Goal: Task Accomplishment & Management: Complete application form

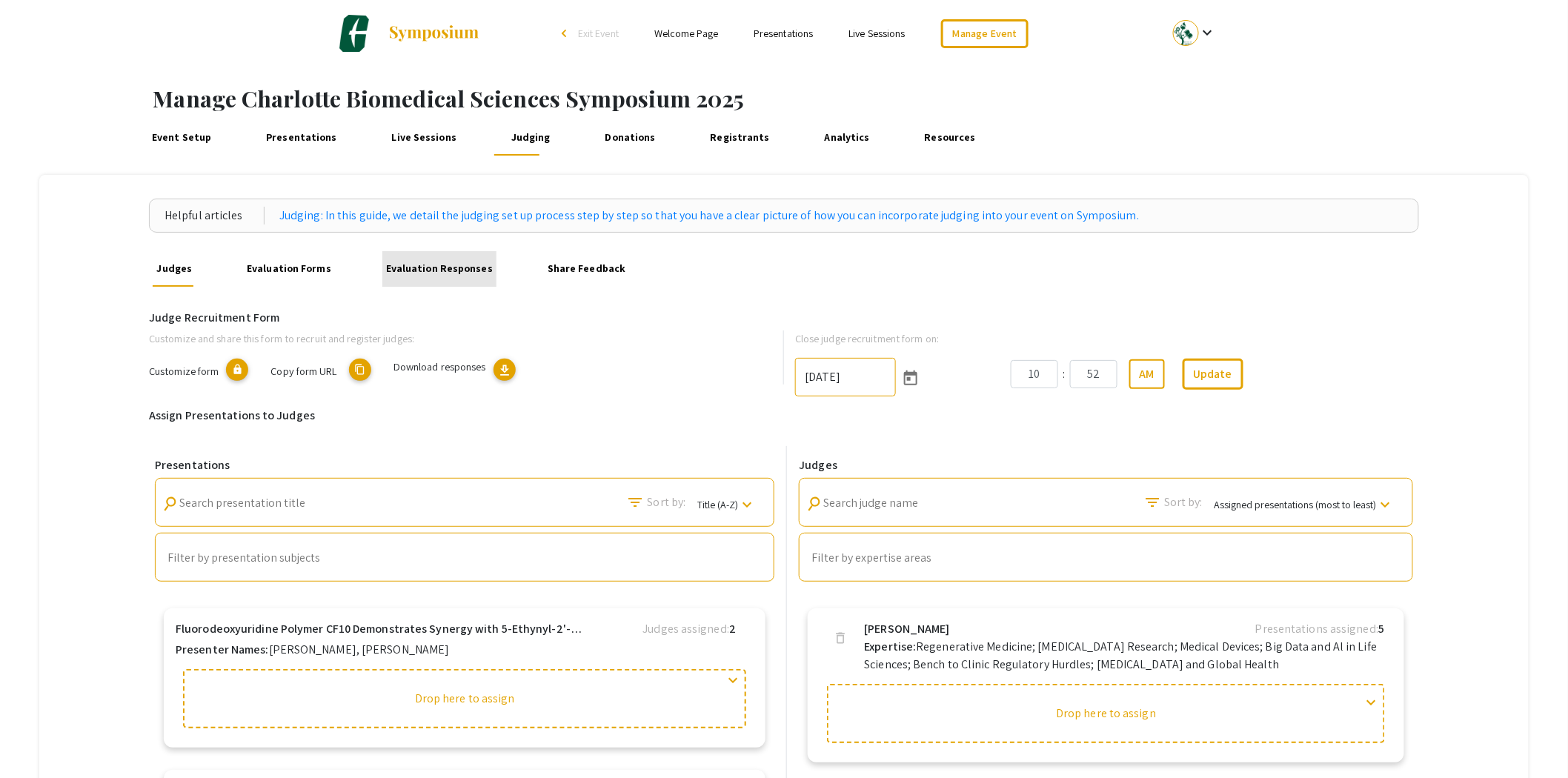
click at [442, 269] on link "Evaluation Responses" at bounding box center [439, 269] width 115 height 36
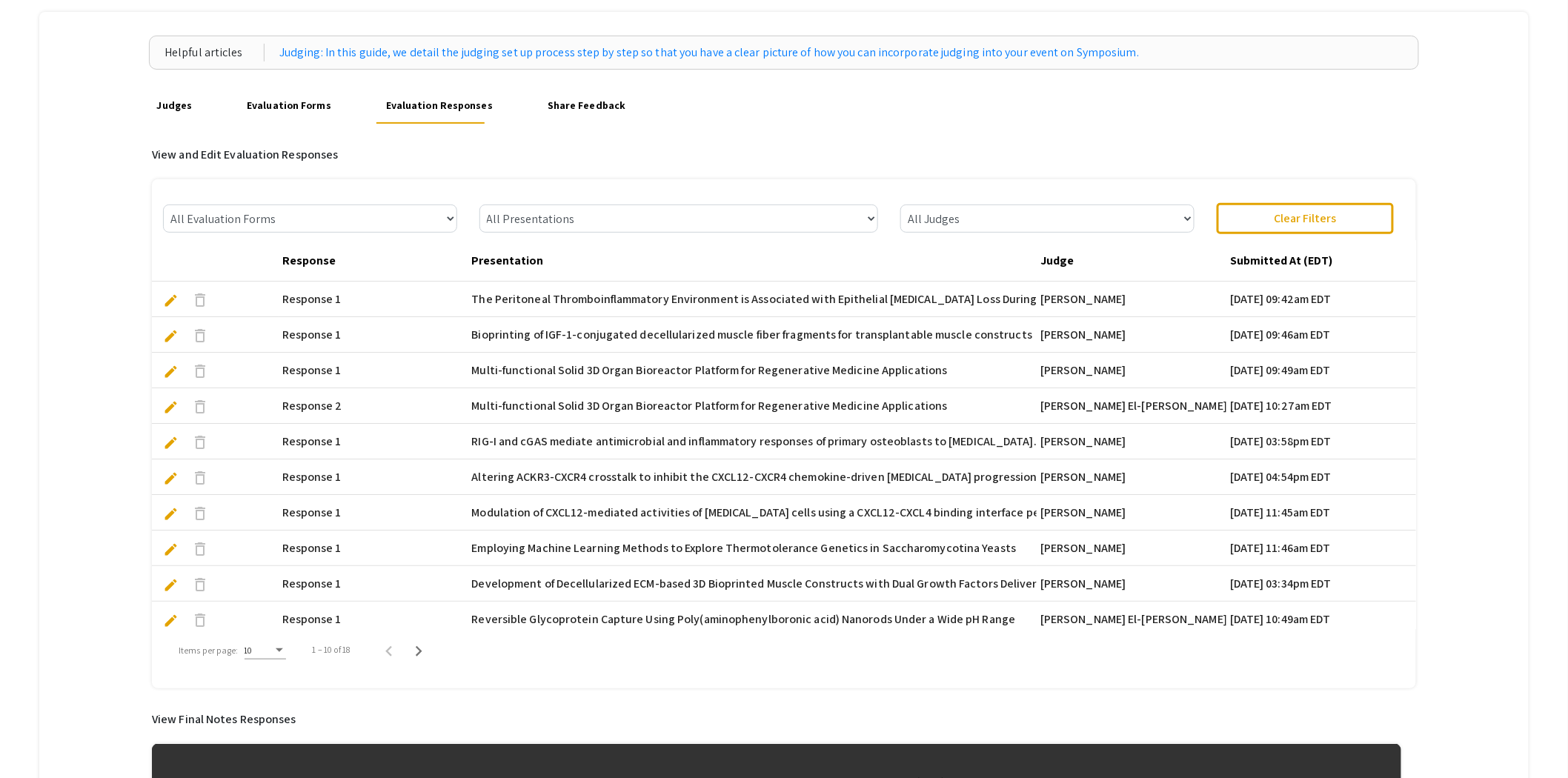
scroll to position [165, 0]
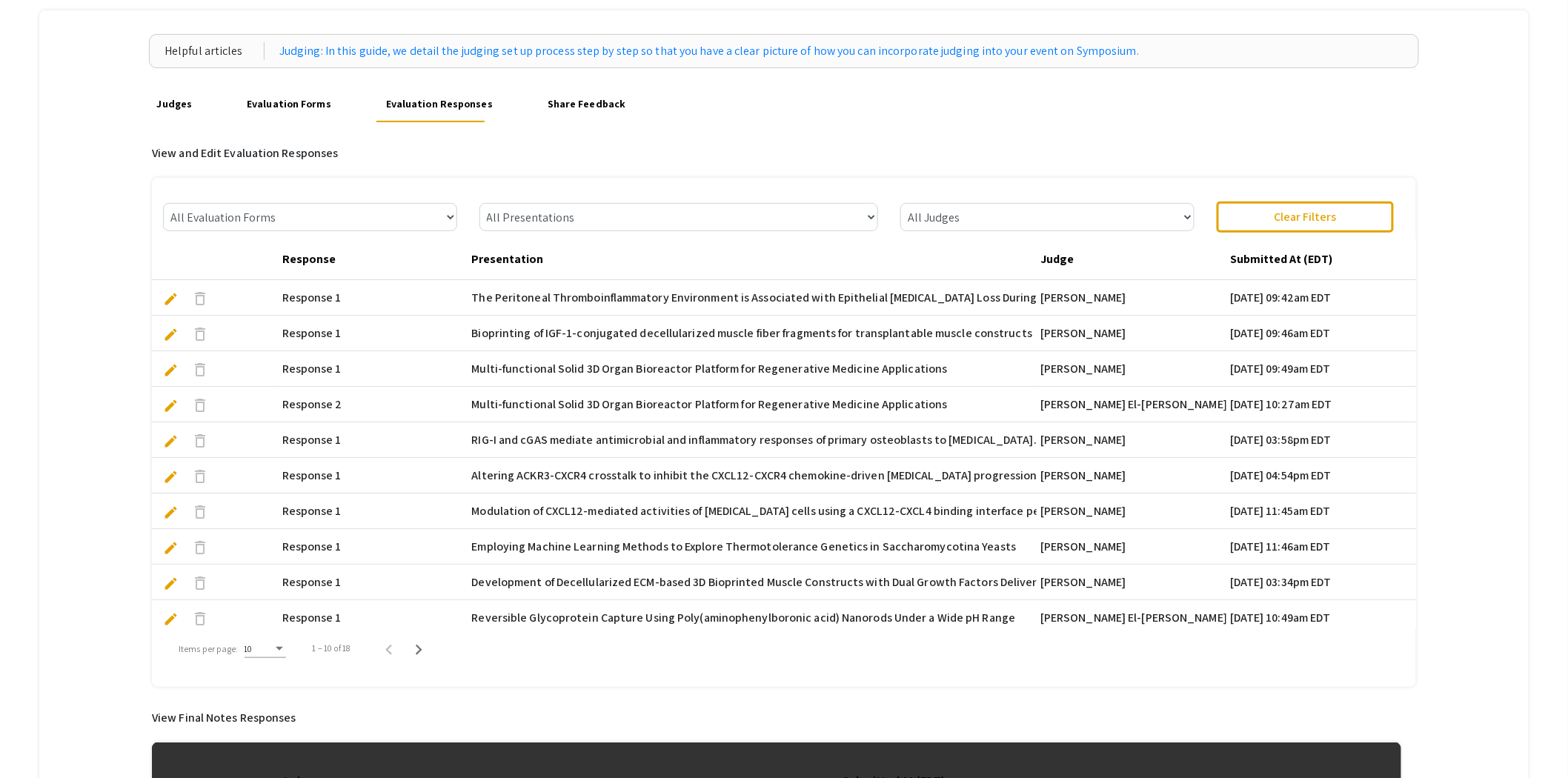
click at [174, 437] on span "edit" at bounding box center [171, 441] width 16 height 16
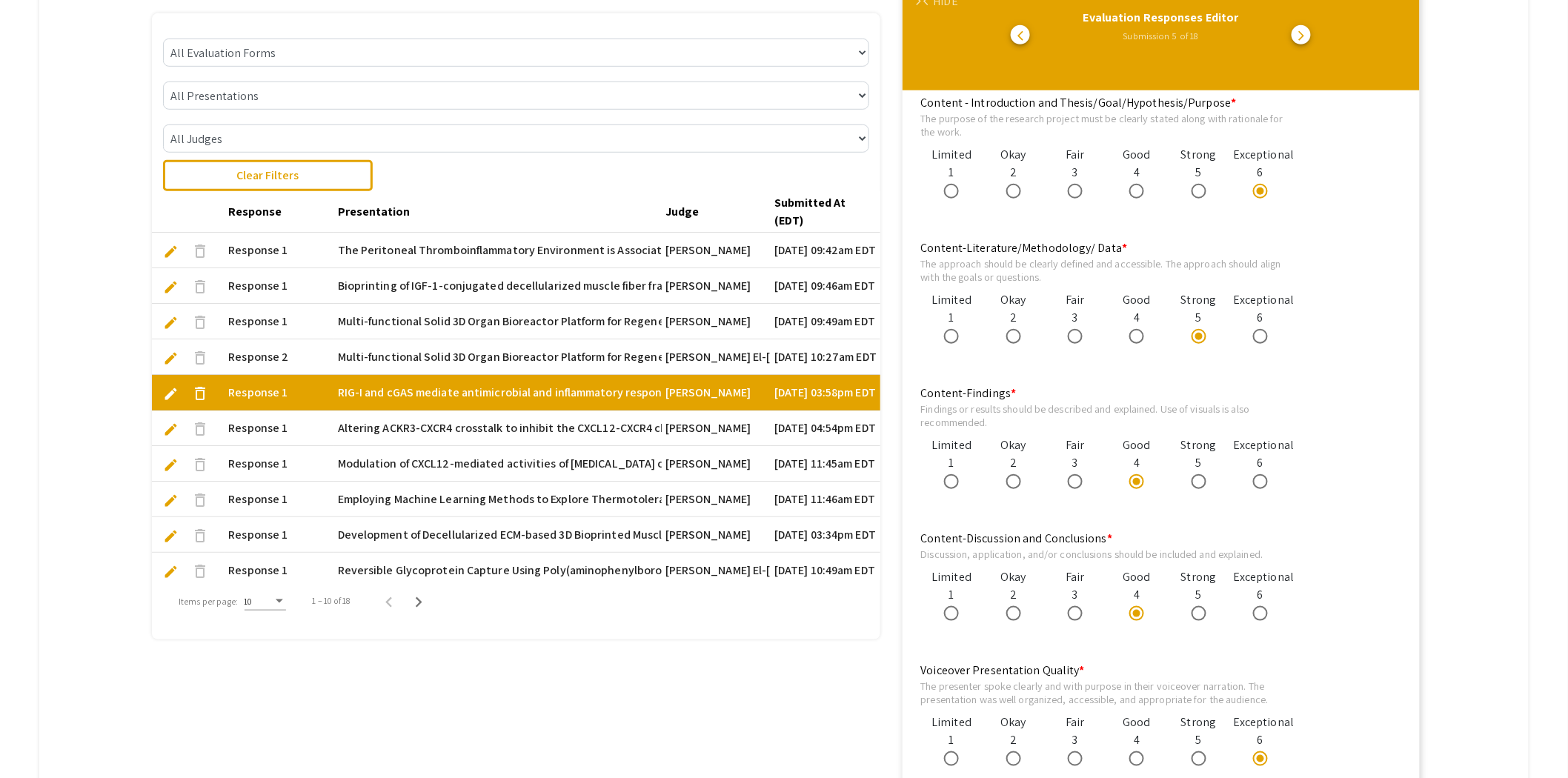
scroll to position [411, 0]
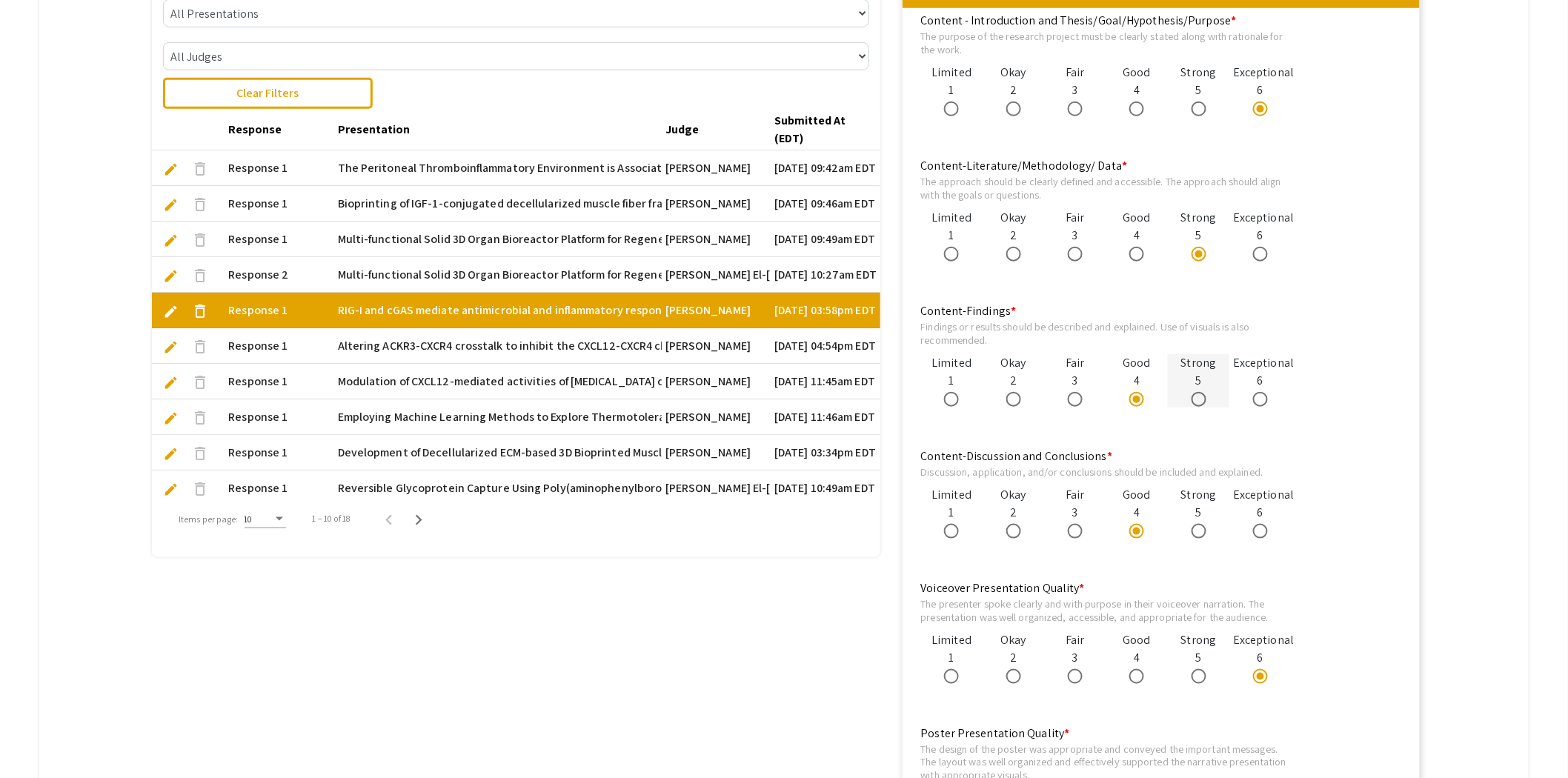
click at [1203, 397] on span at bounding box center [1199, 399] width 15 height 15
click at [1203, 397] on input "radio" at bounding box center [1199, 399] width 15 height 15
radio input "true"
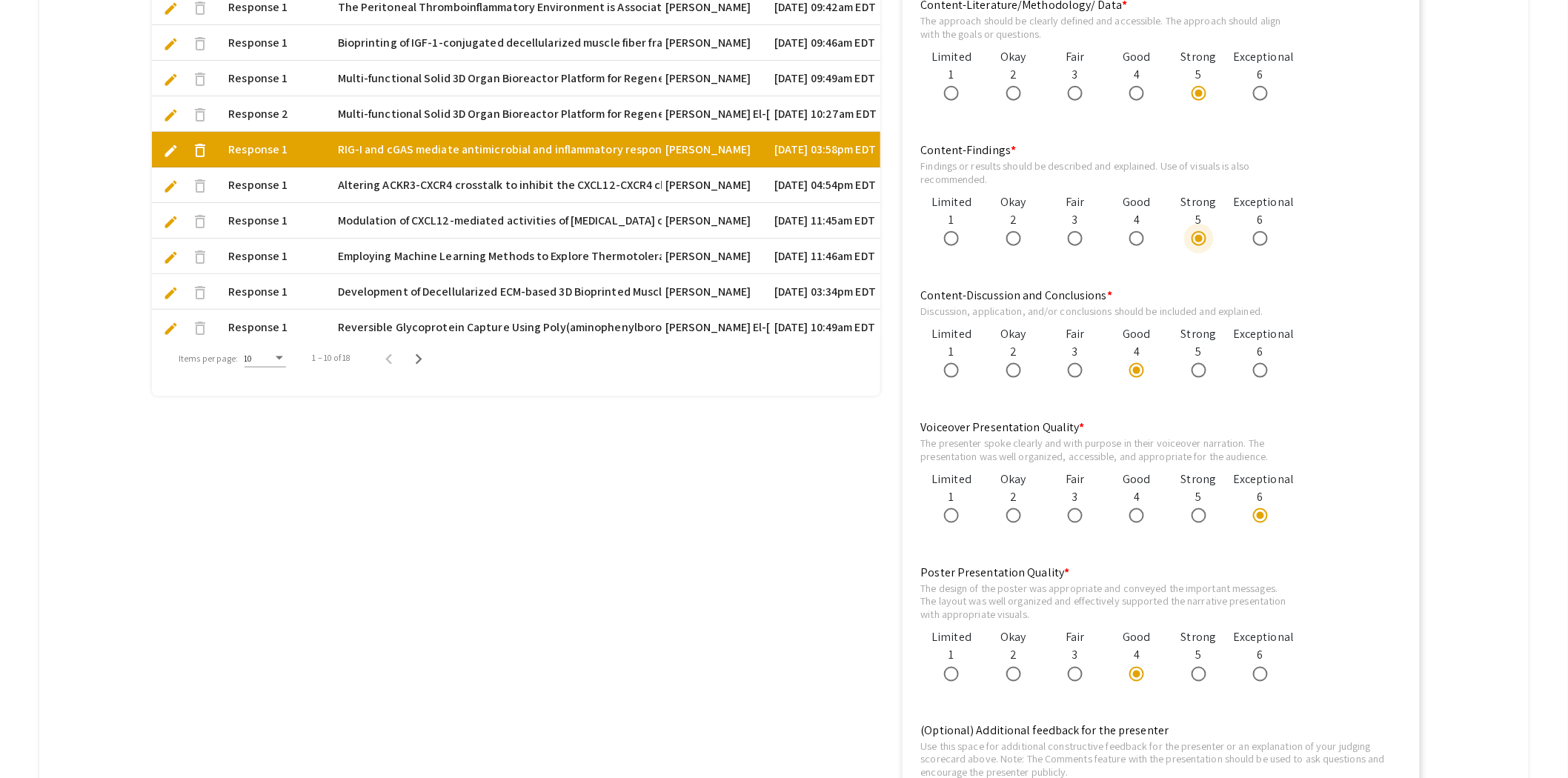
scroll to position [575, 0]
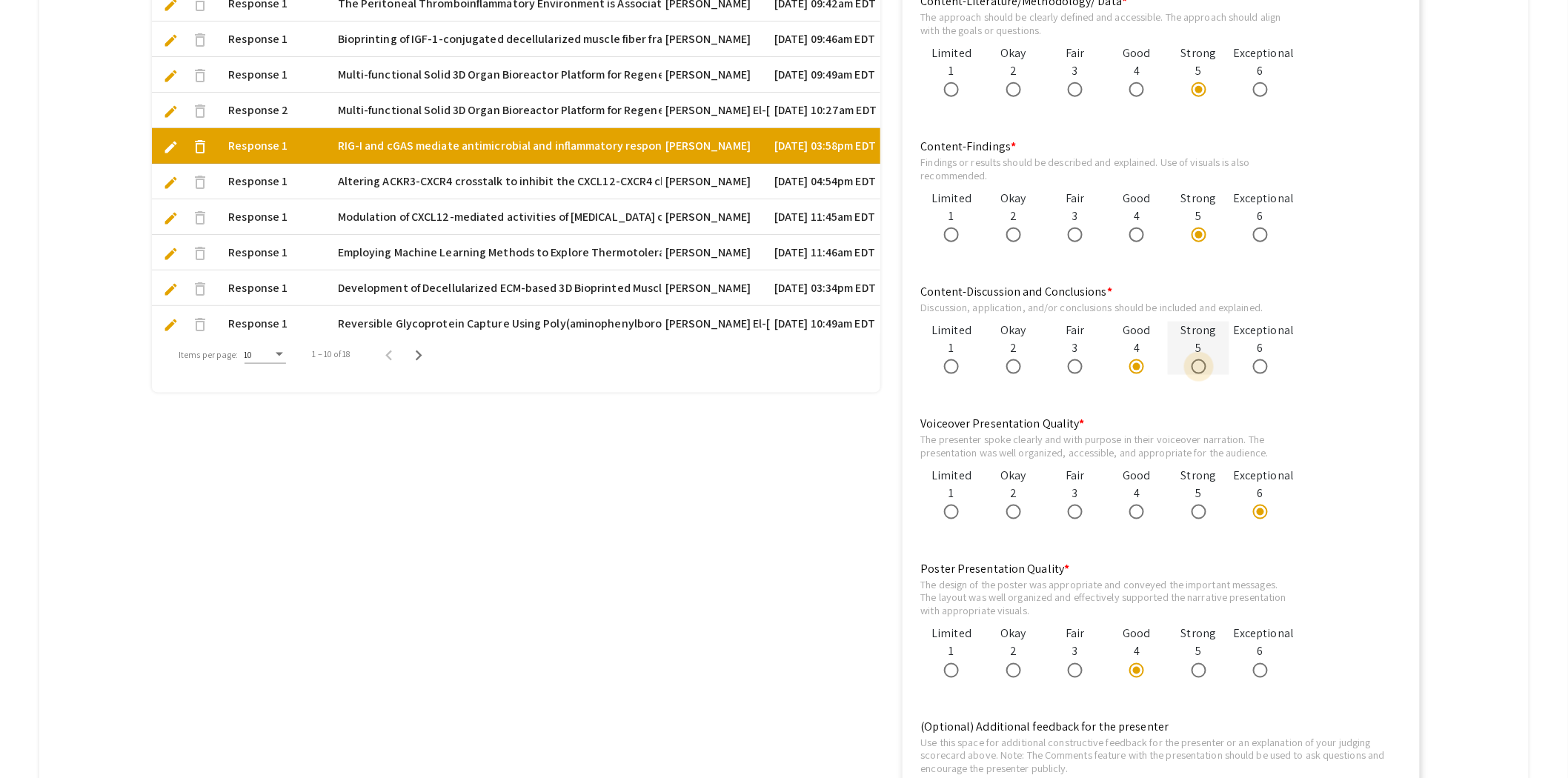
click at [1204, 368] on span at bounding box center [1199, 367] width 15 height 15
click at [1204, 368] on input "radio" at bounding box center [1199, 367] width 15 height 15
radio input "true"
click at [1201, 669] on span at bounding box center [1199, 670] width 15 height 15
click at [1201, 669] on input "radio" at bounding box center [1199, 670] width 15 height 15
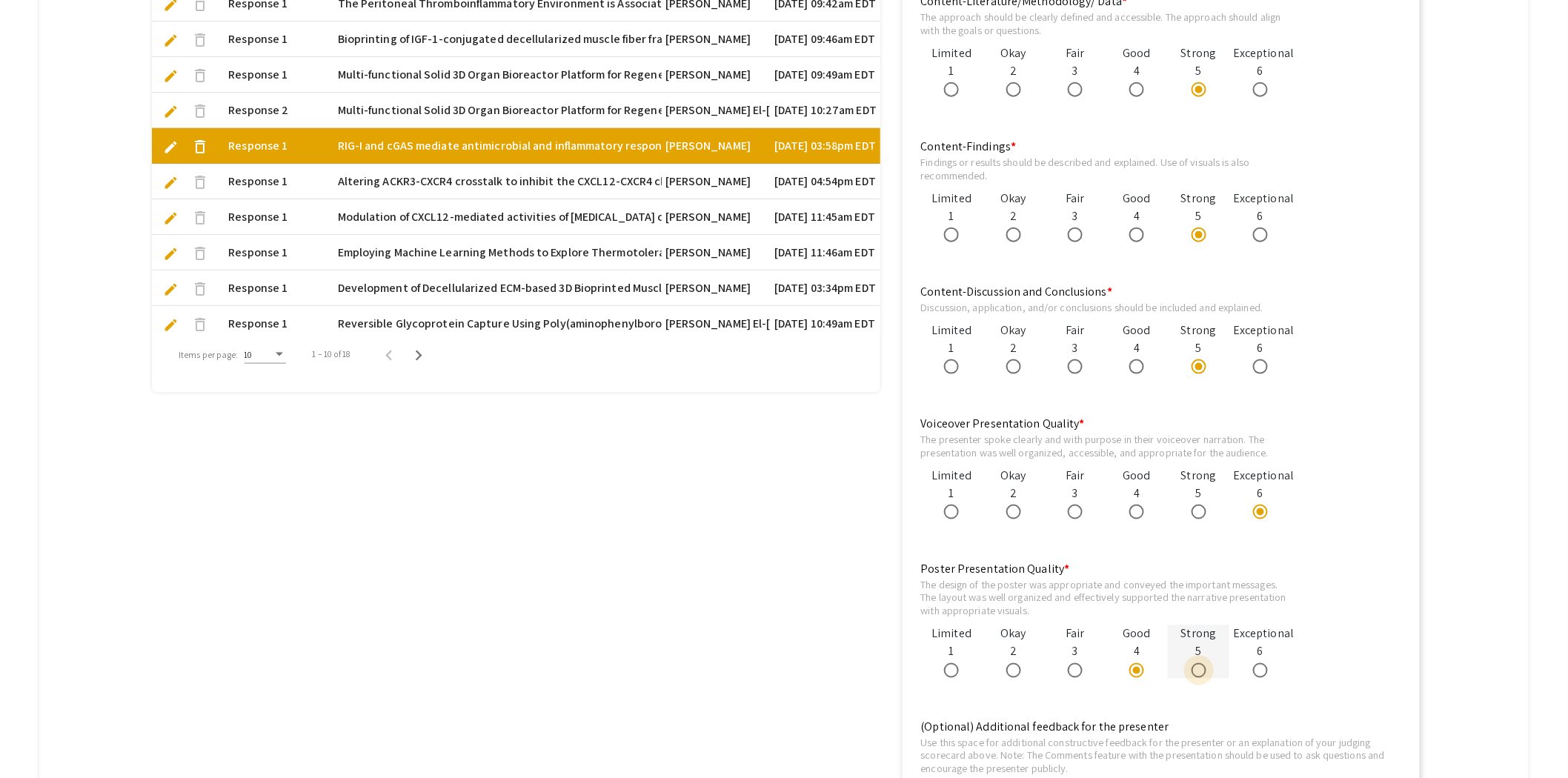
radio input "true"
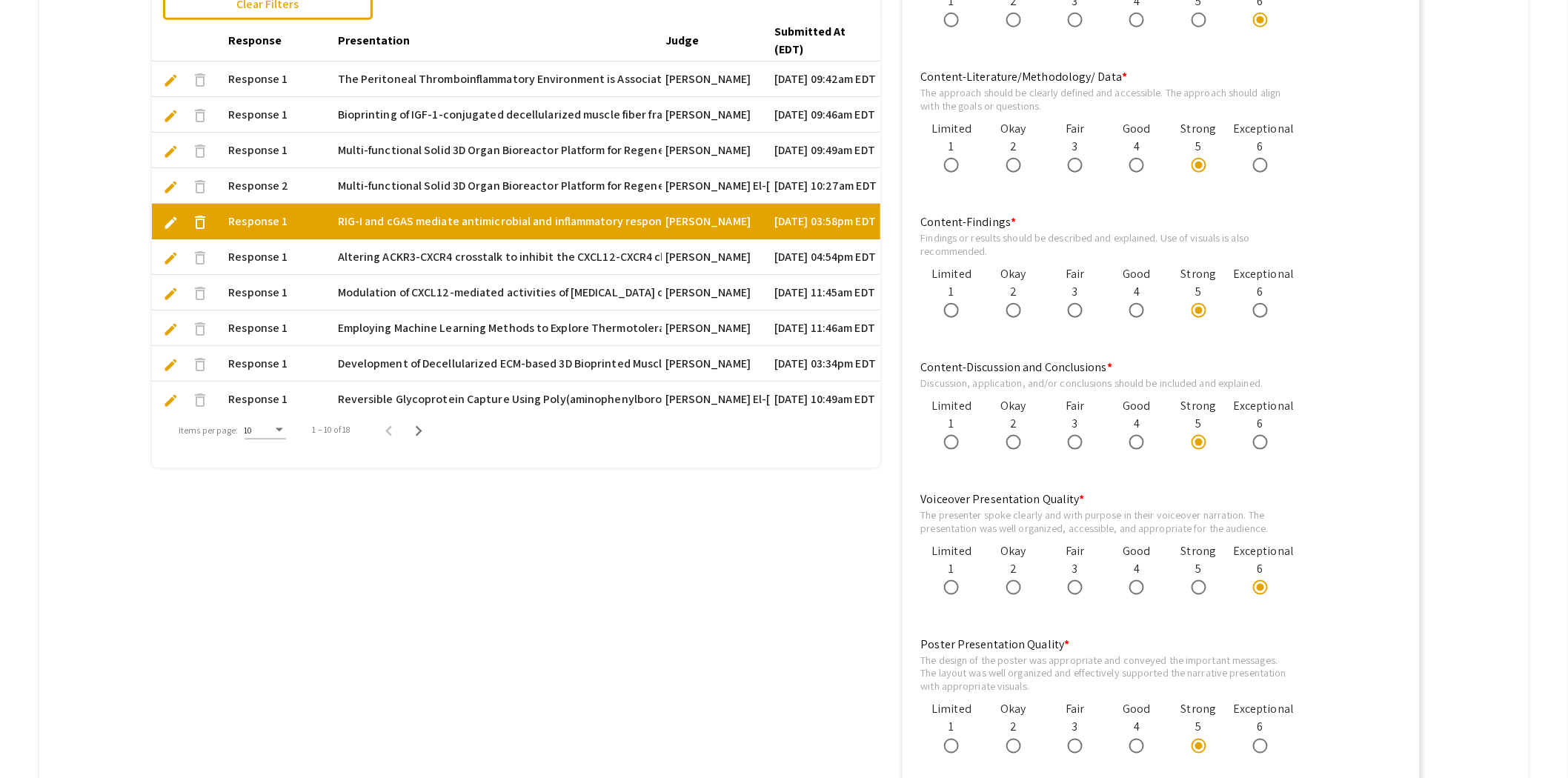
scroll to position [493, 0]
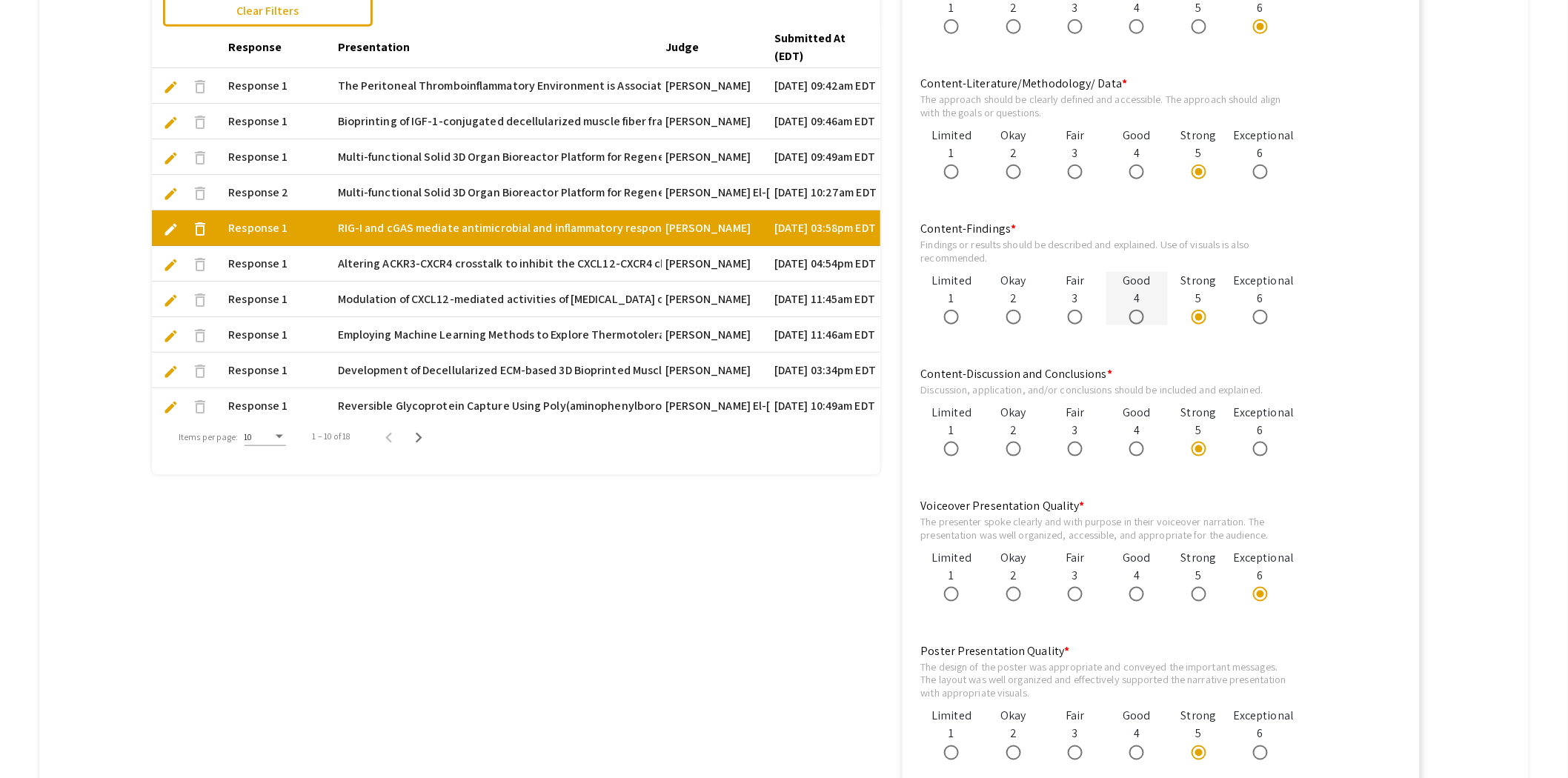
click at [1144, 313] on span at bounding box center [1137, 317] width 15 height 15
click at [1144, 313] on input "radio" at bounding box center [1137, 317] width 15 height 15
radio input "true"
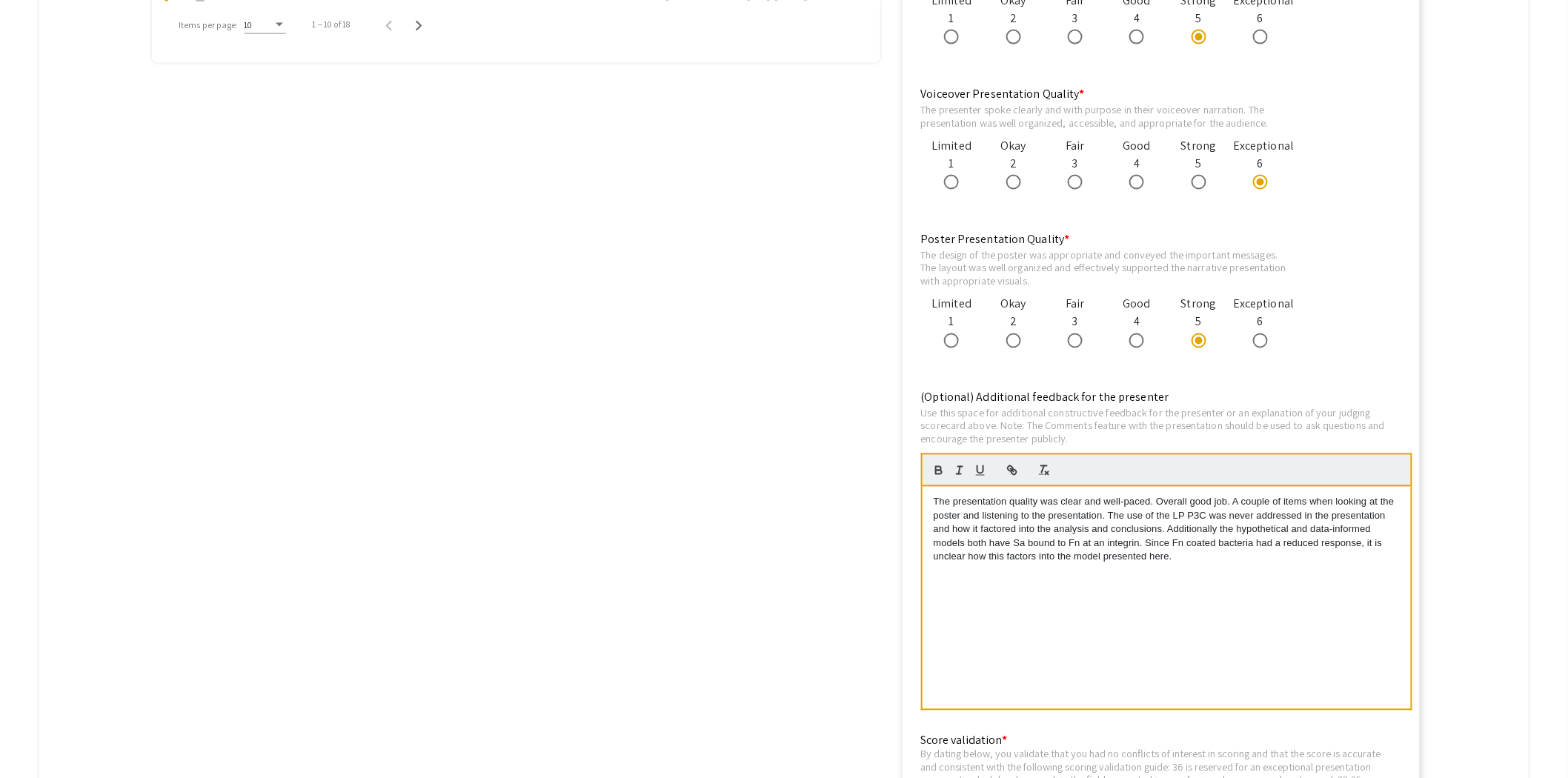
scroll to position [1234, 0]
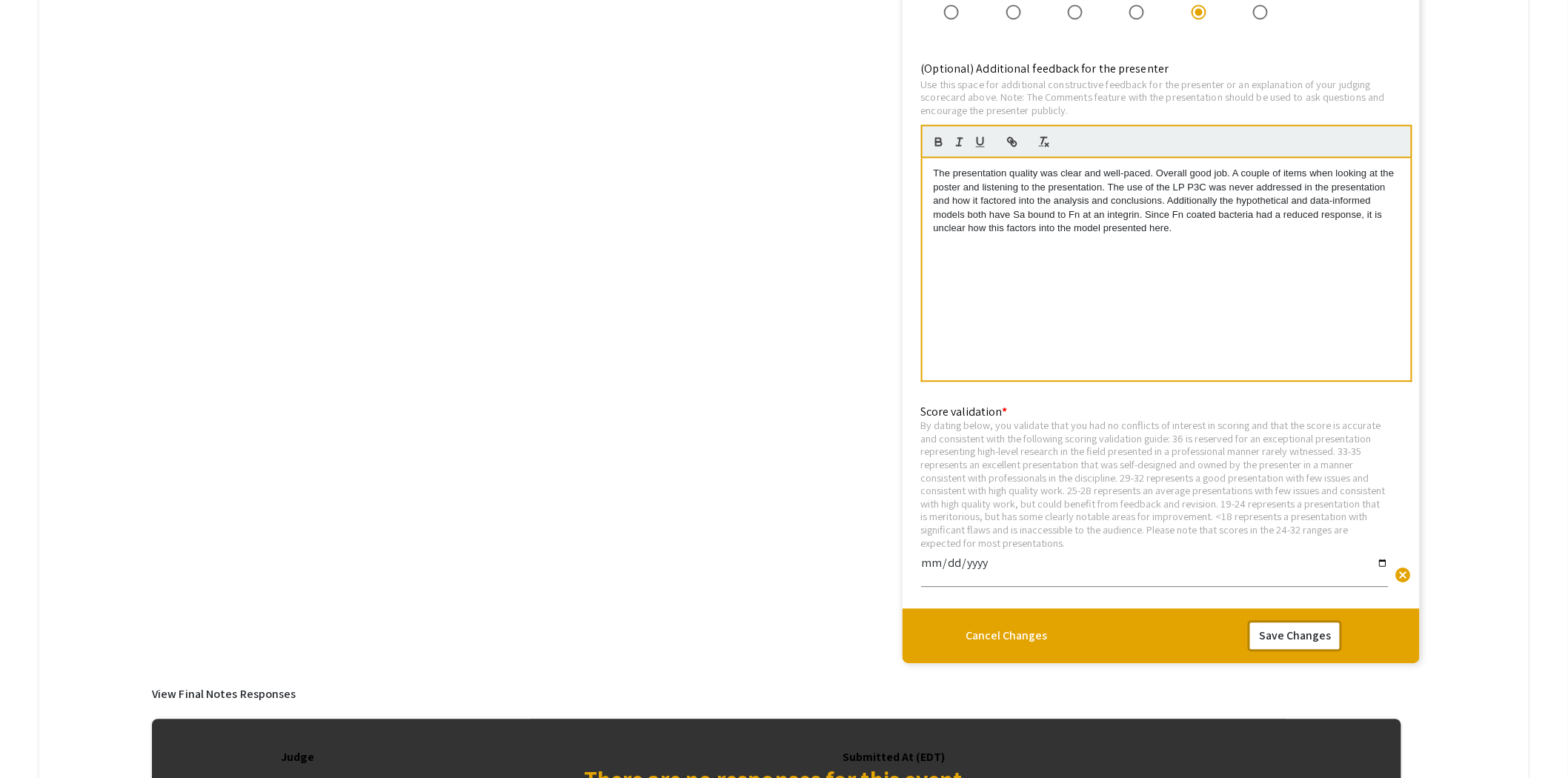
click at [1321, 631] on button "Save Changes" at bounding box center [1296, 636] width 94 height 31
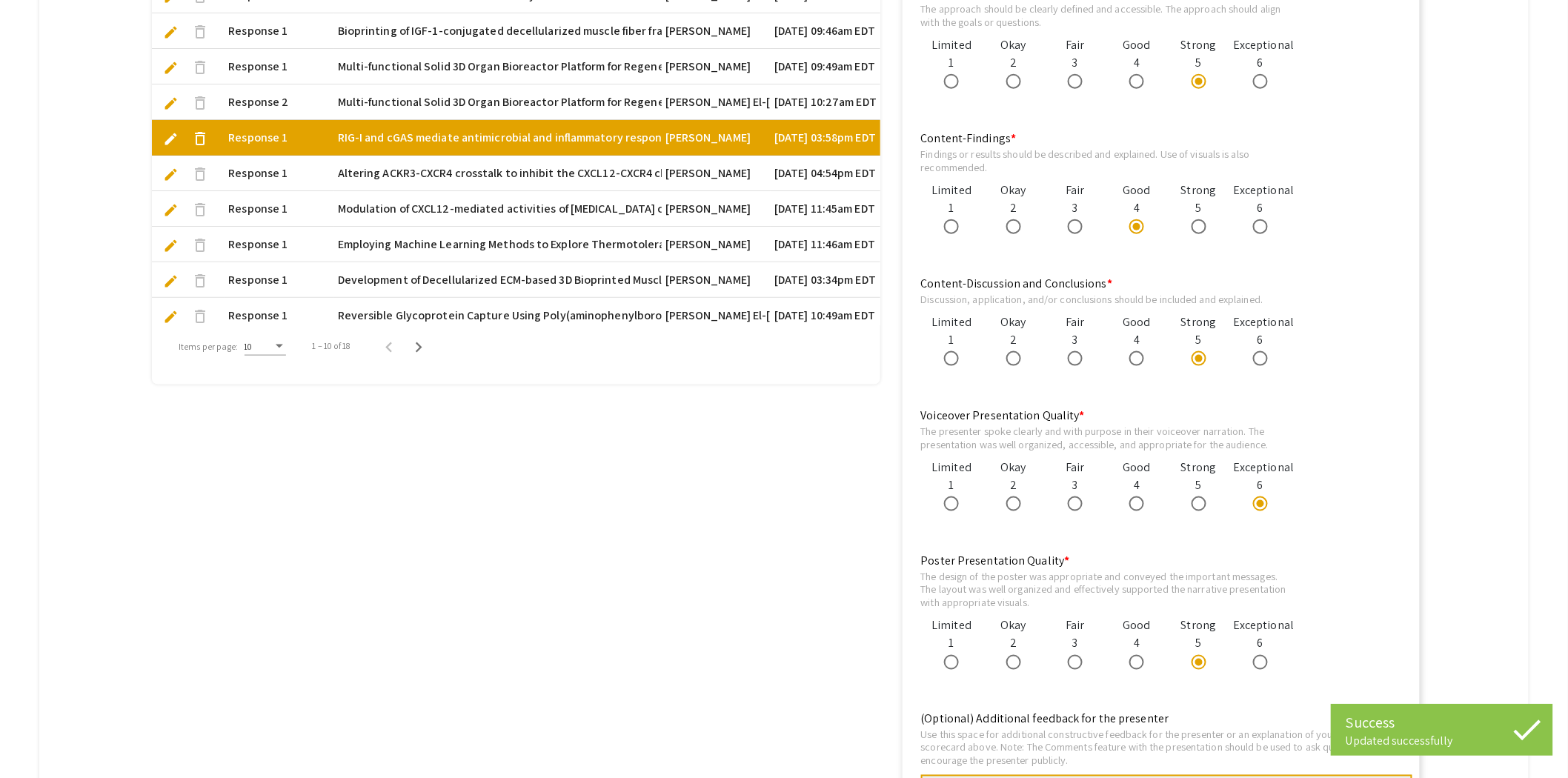
scroll to position [493, 0]
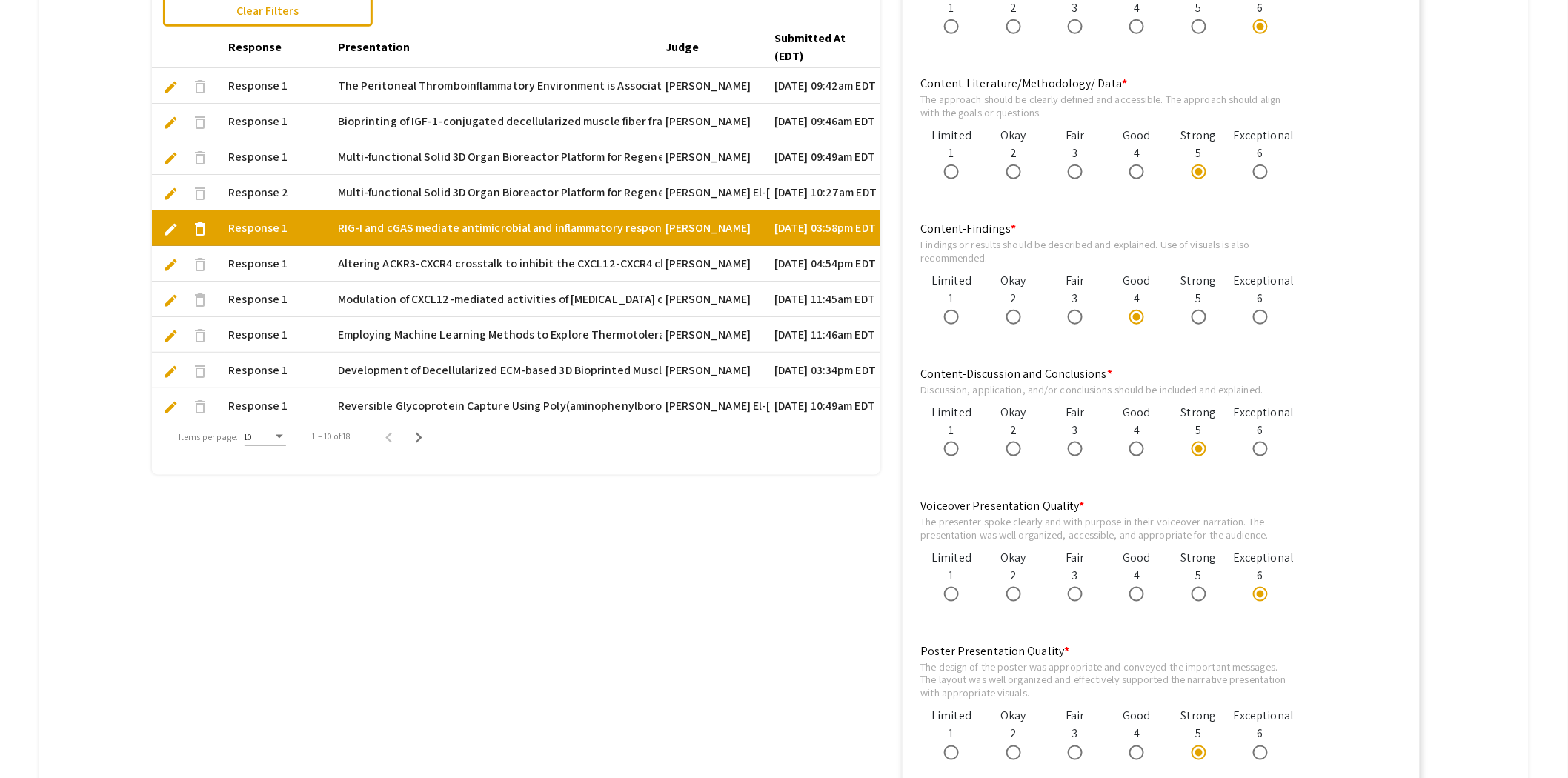
click at [165, 261] on span "edit" at bounding box center [171, 265] width 16 height 16
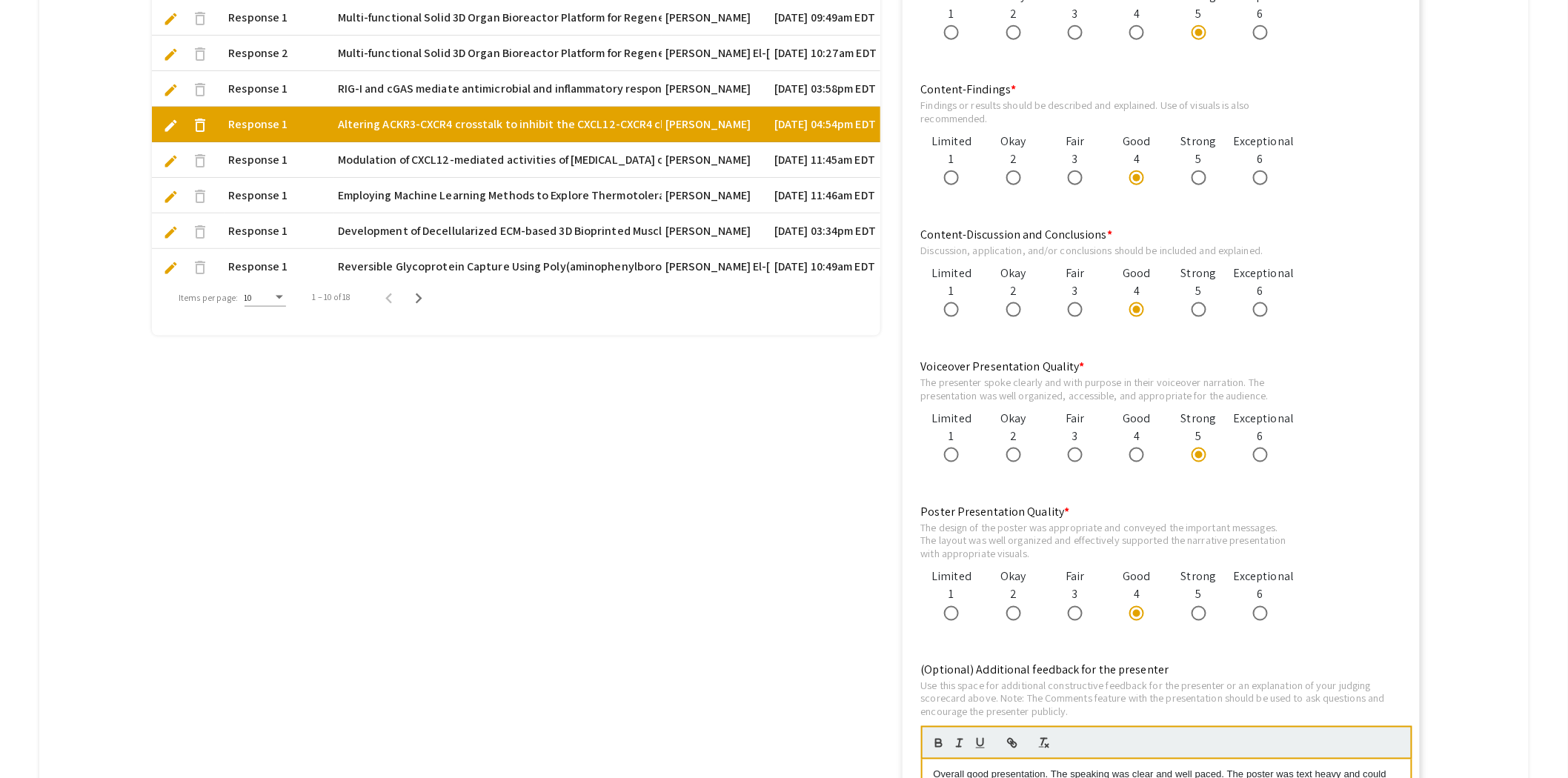
scroll to position [658, 0]
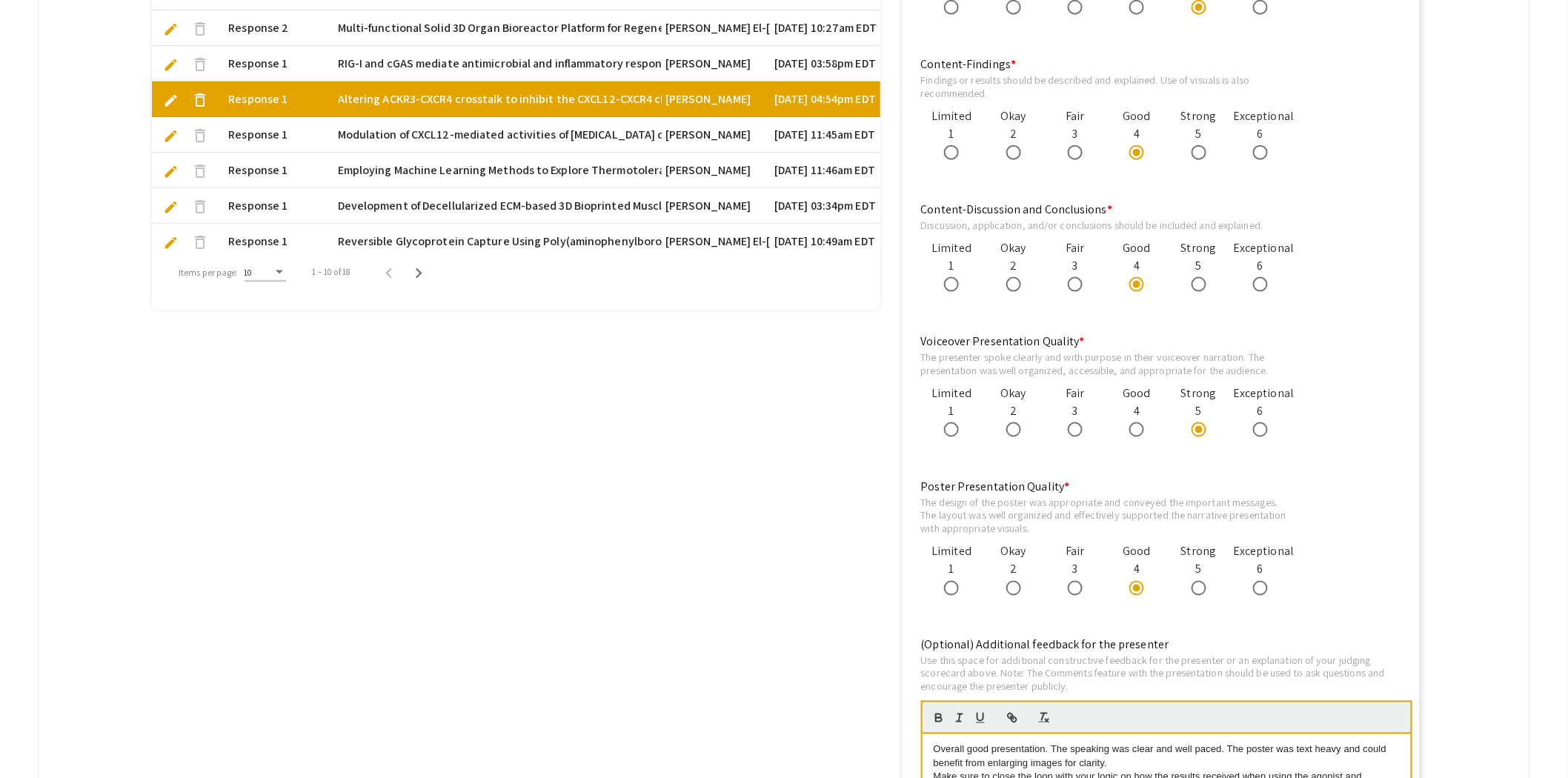
click at [173, 129] on span "edit" at bounding box center [171, 135] width 16 height 16
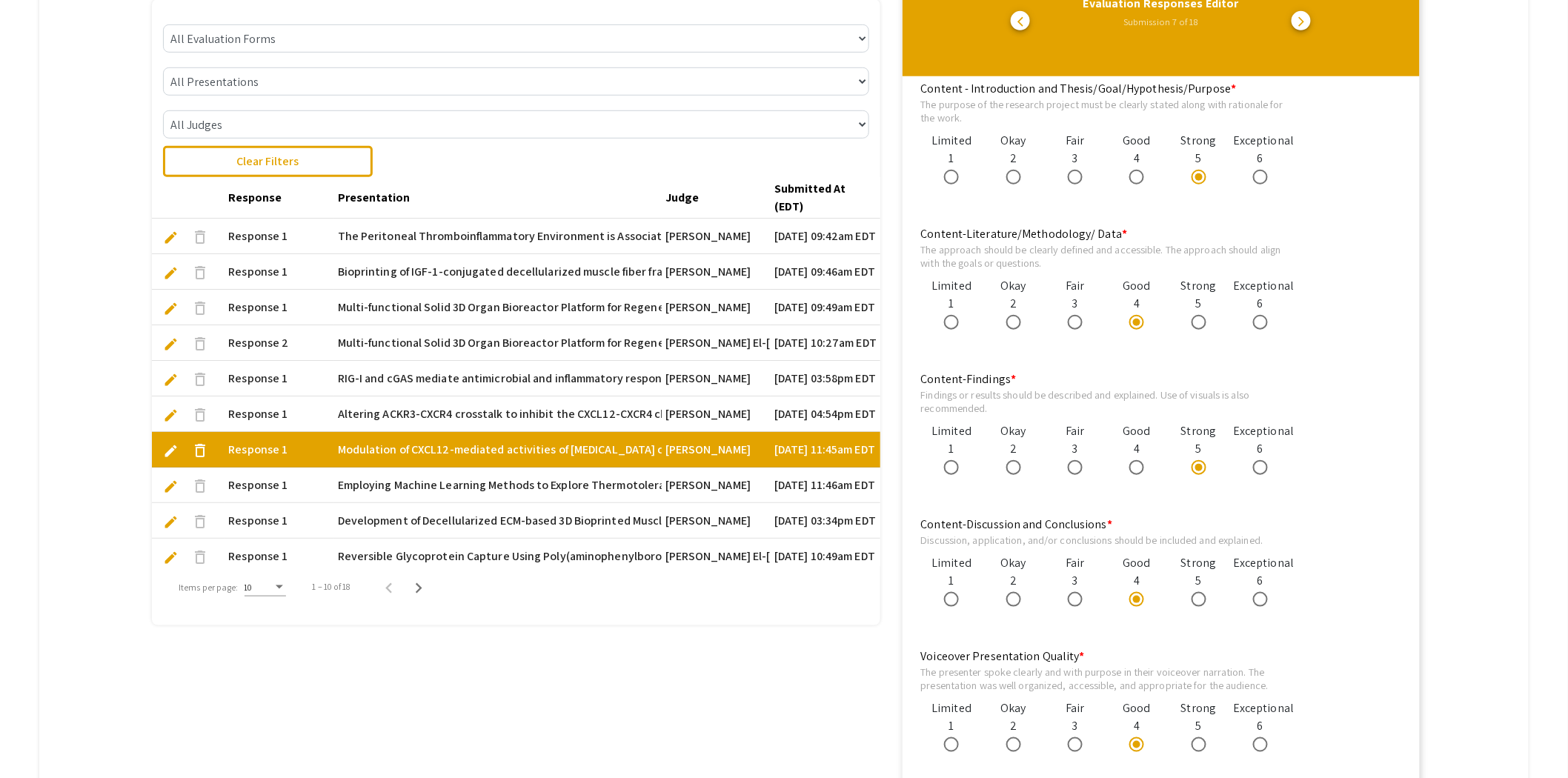
scroll to position [329, 0]
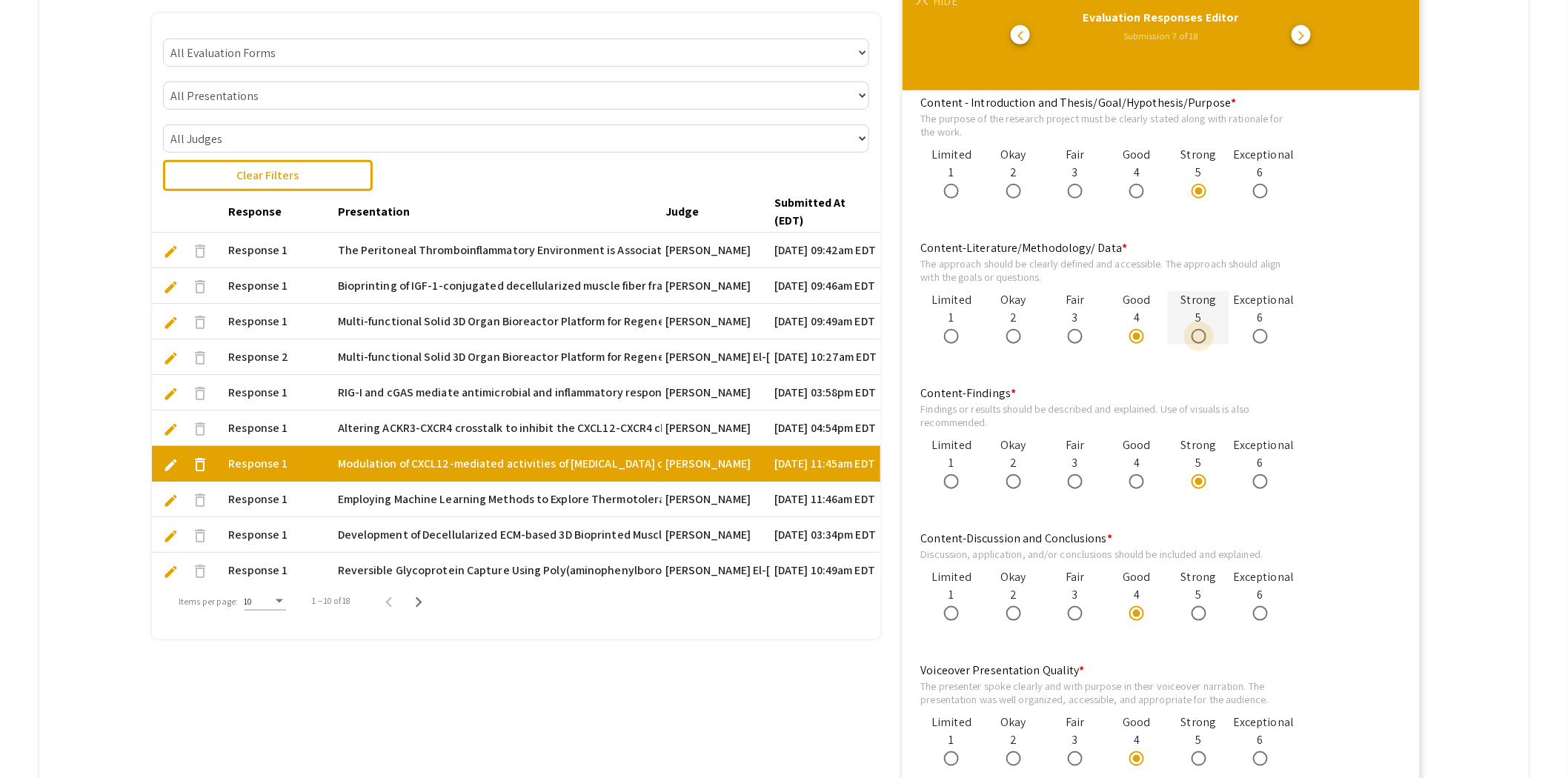
click at [1212, 336] on label at bounding box center [1202, 337] width 21 height 15
click at [1206, 336] on input "radio" at bounding box center [1199, 337] width 15 height 15
radio input "true"
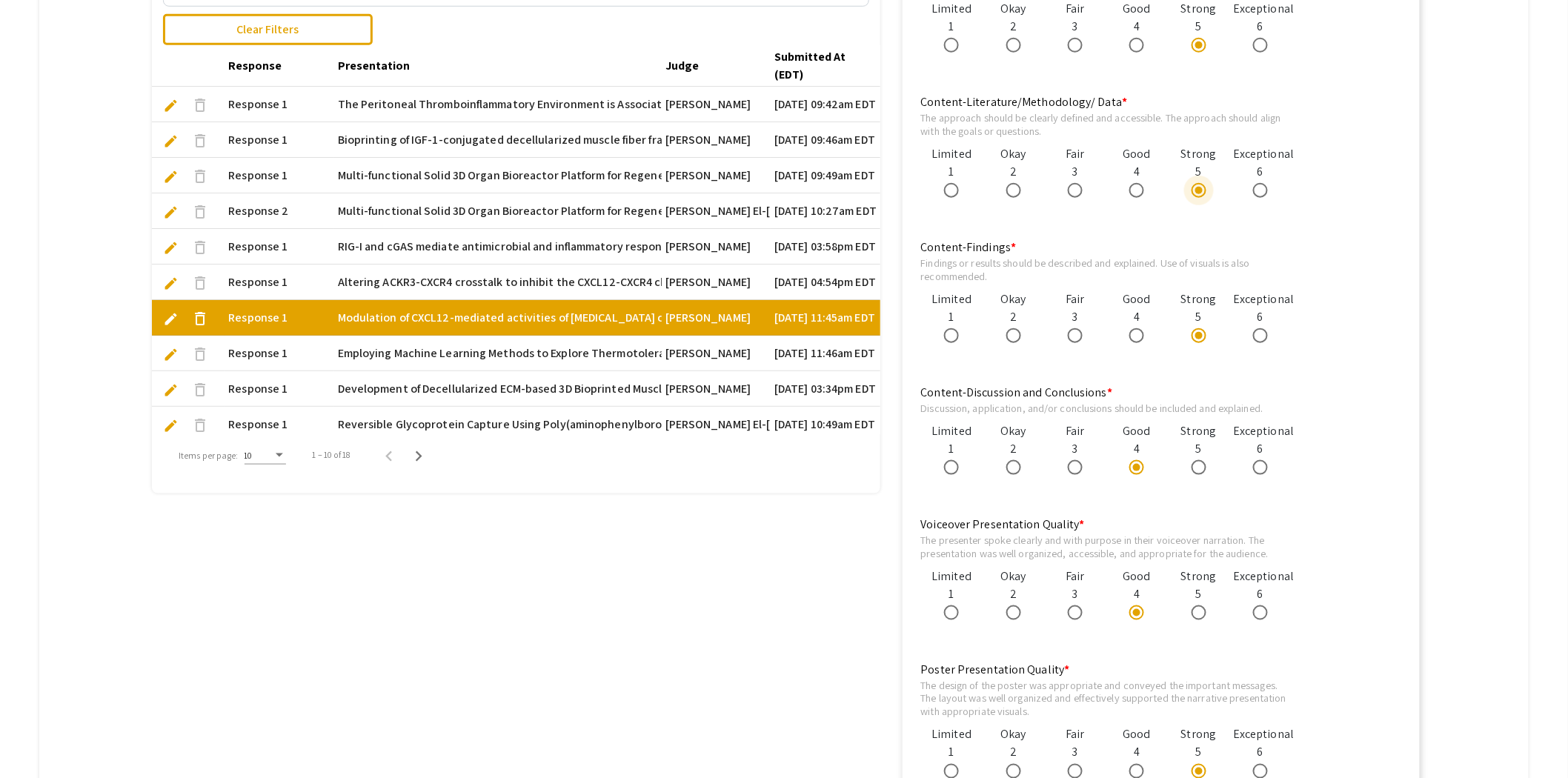
scroll to position [575, 0]
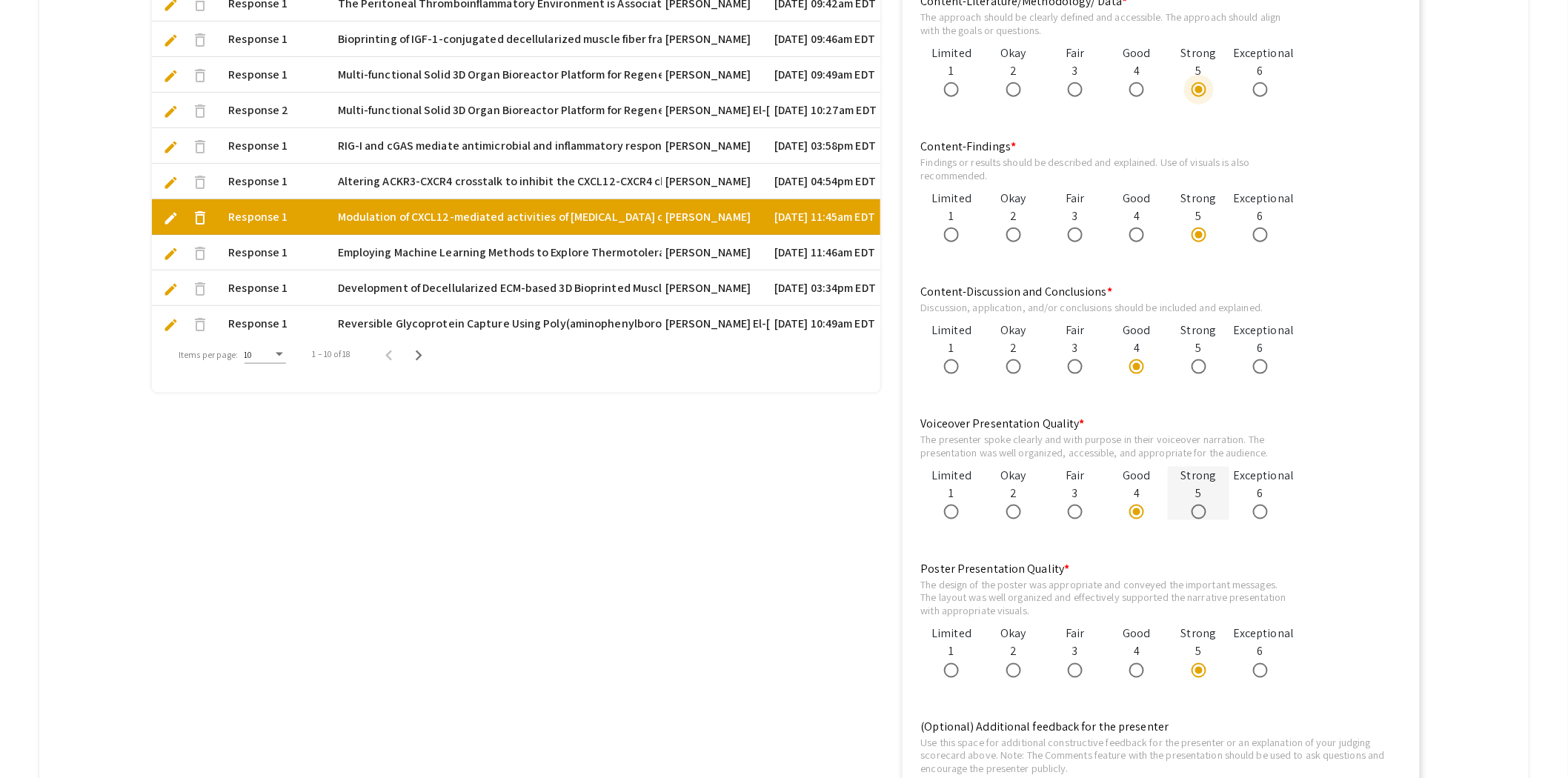
click at [1203, 512] on span at bounding box center [1199, 512] width 15 height 15
click at [1203, 512] on input "radio" at bounding box center [1199, 512] width 15 height 15
radio input "true"
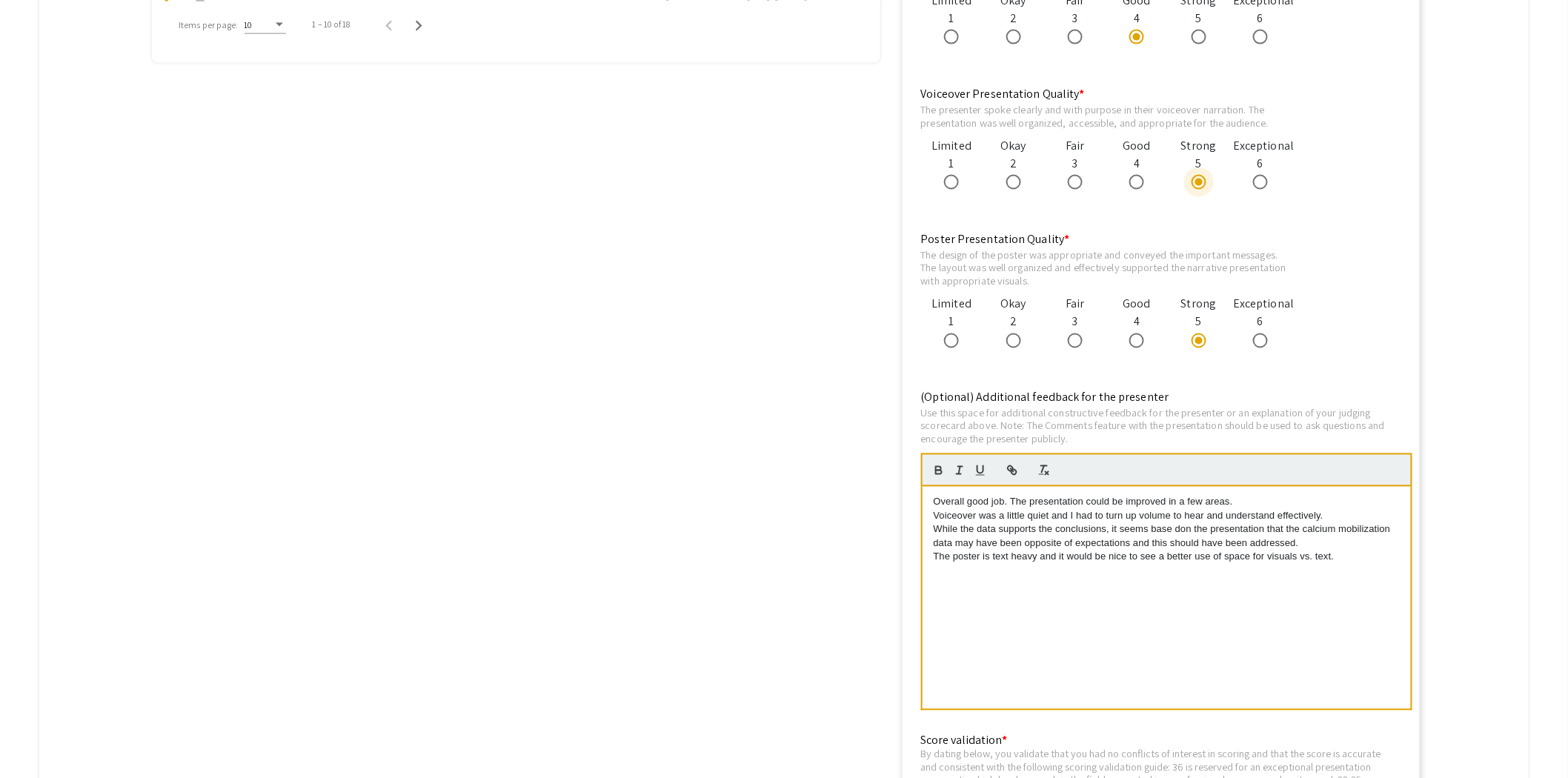
scroll to position [1317, 0]
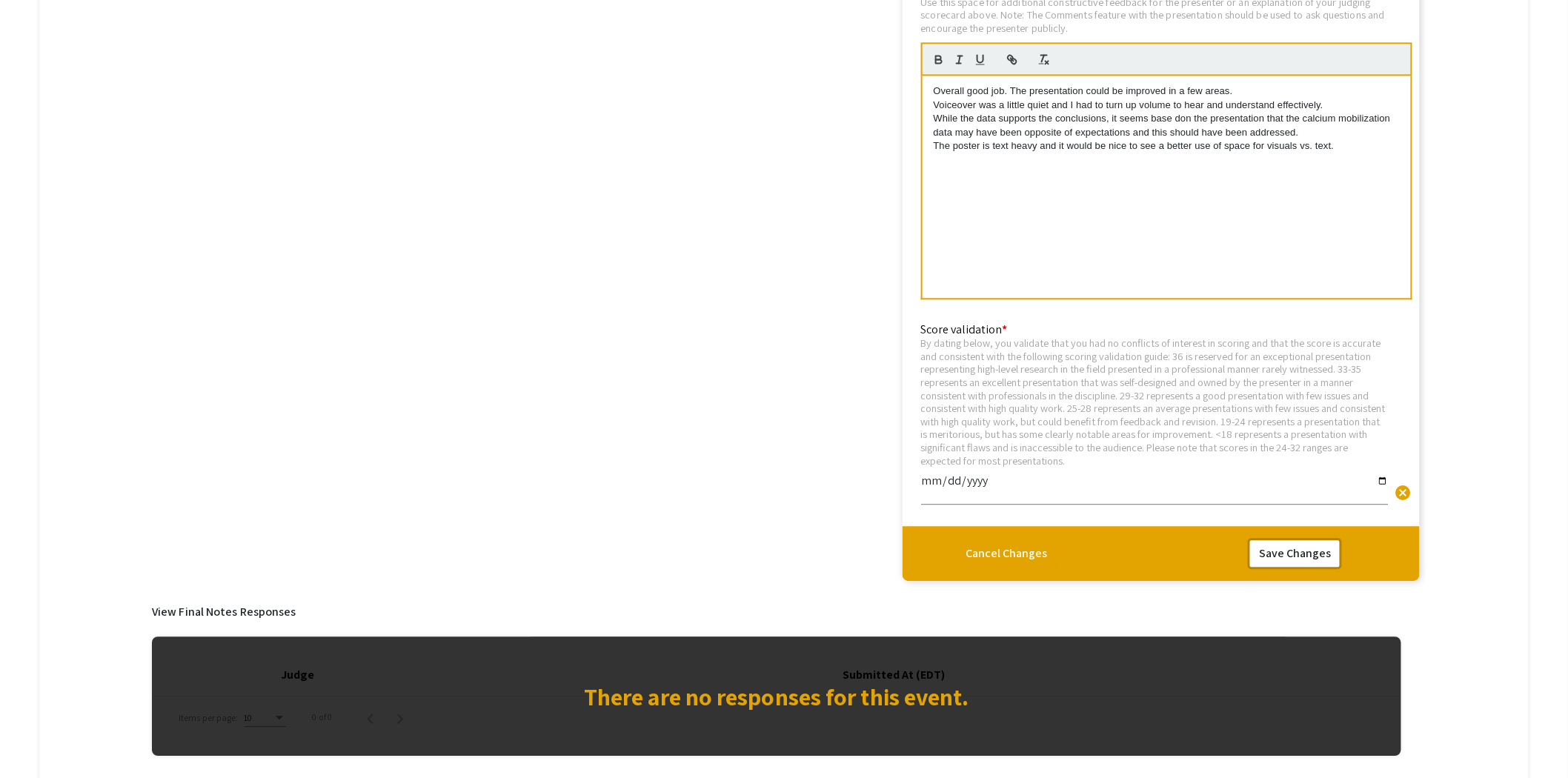
click at [1299, 549] on button "Save Changes" at bounding box center [1296, 554] width 94 height 31
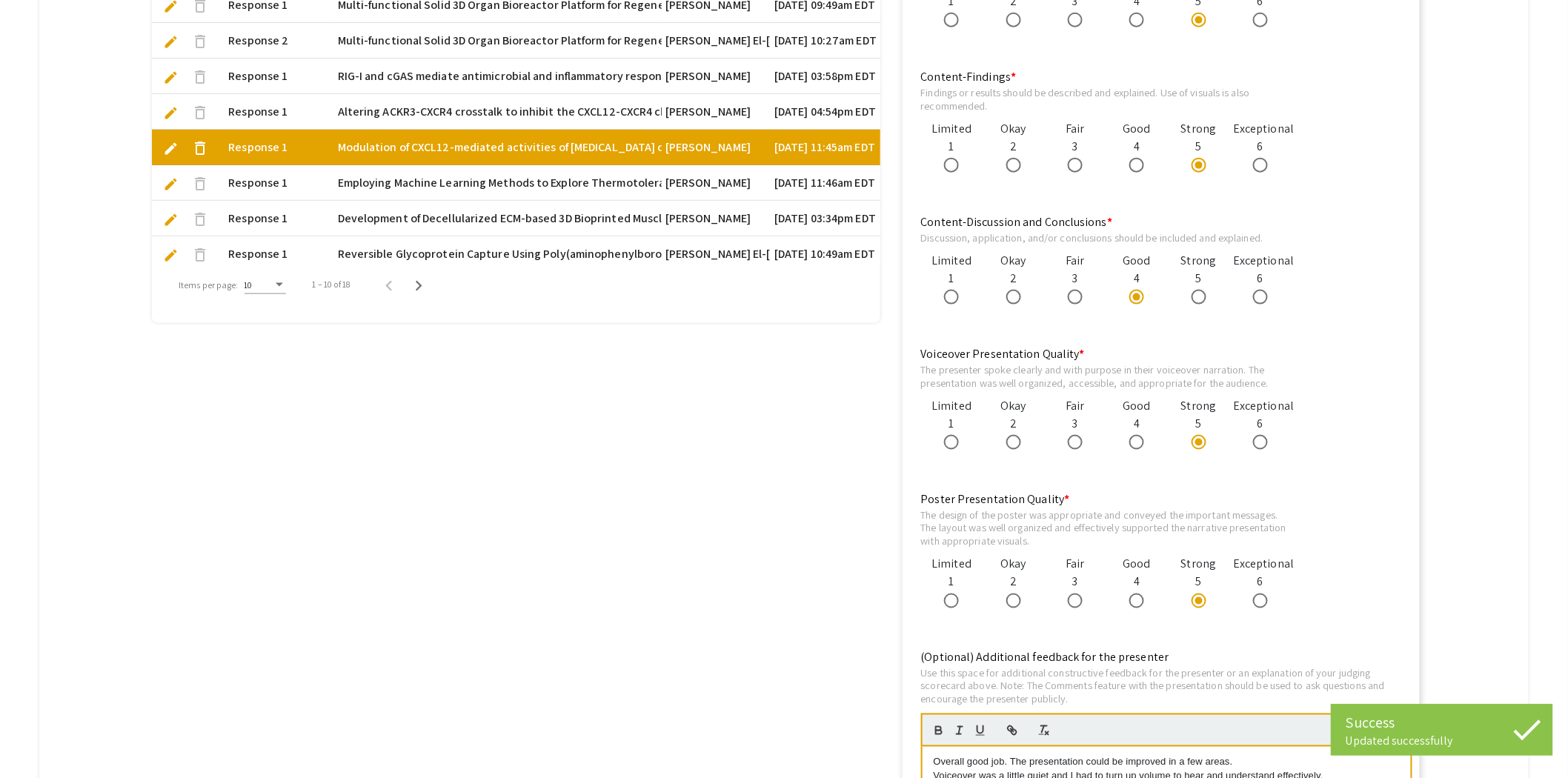
scroll to position [493, 0]
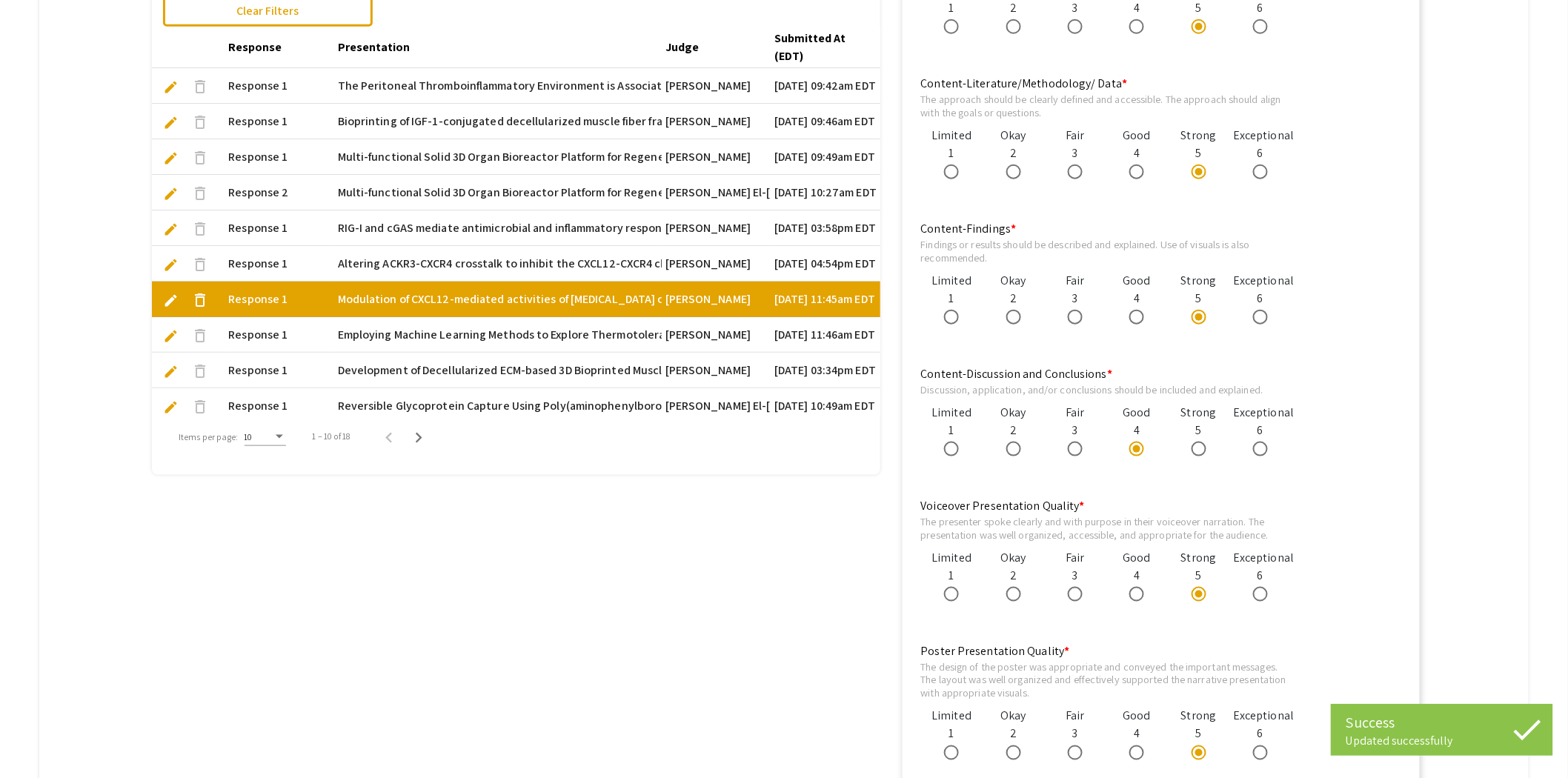
click at [173, 257] on span "edit" at bounding box center [171, 265] width 16 height 16
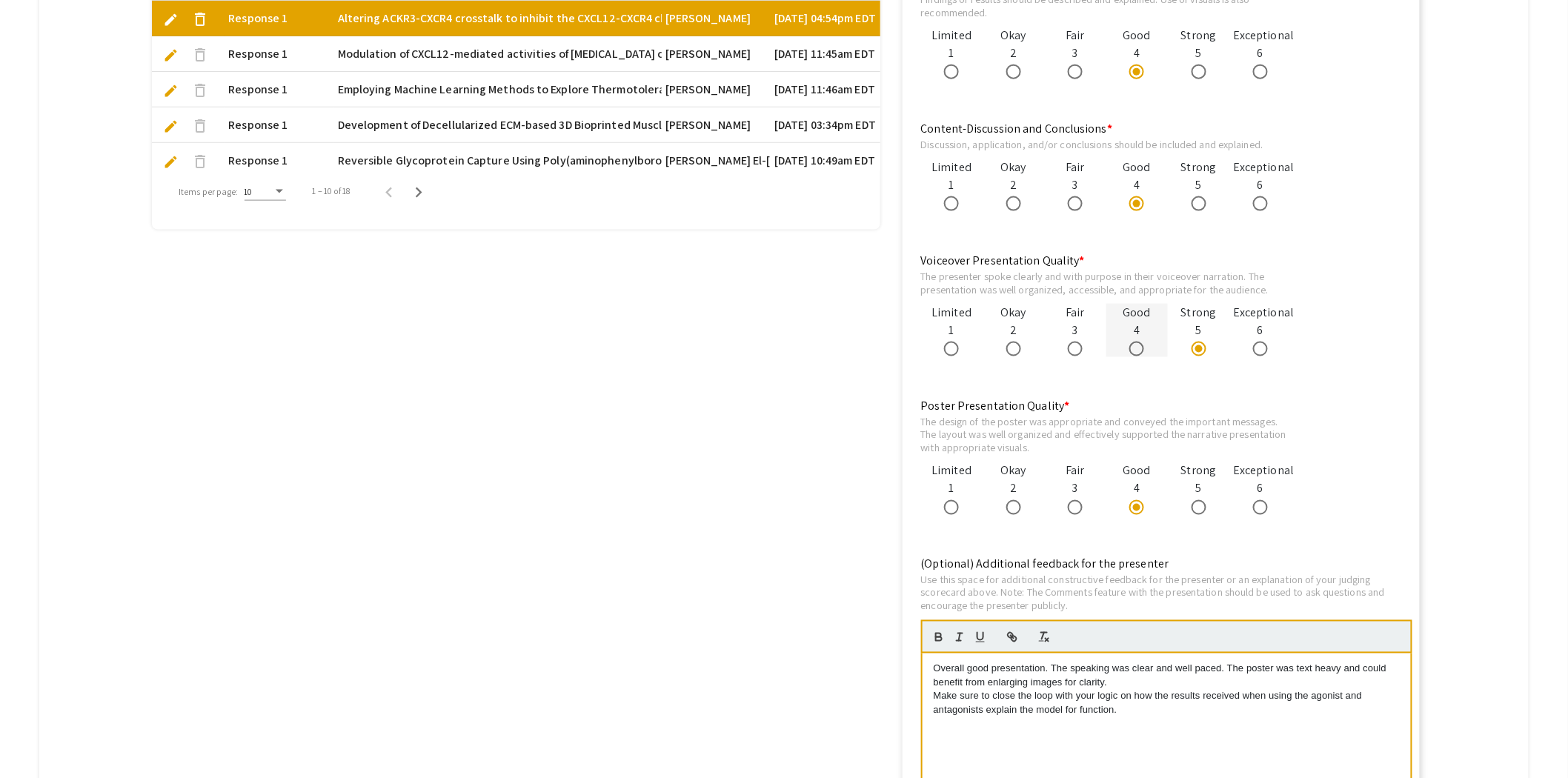
scroll to position [741, 0]
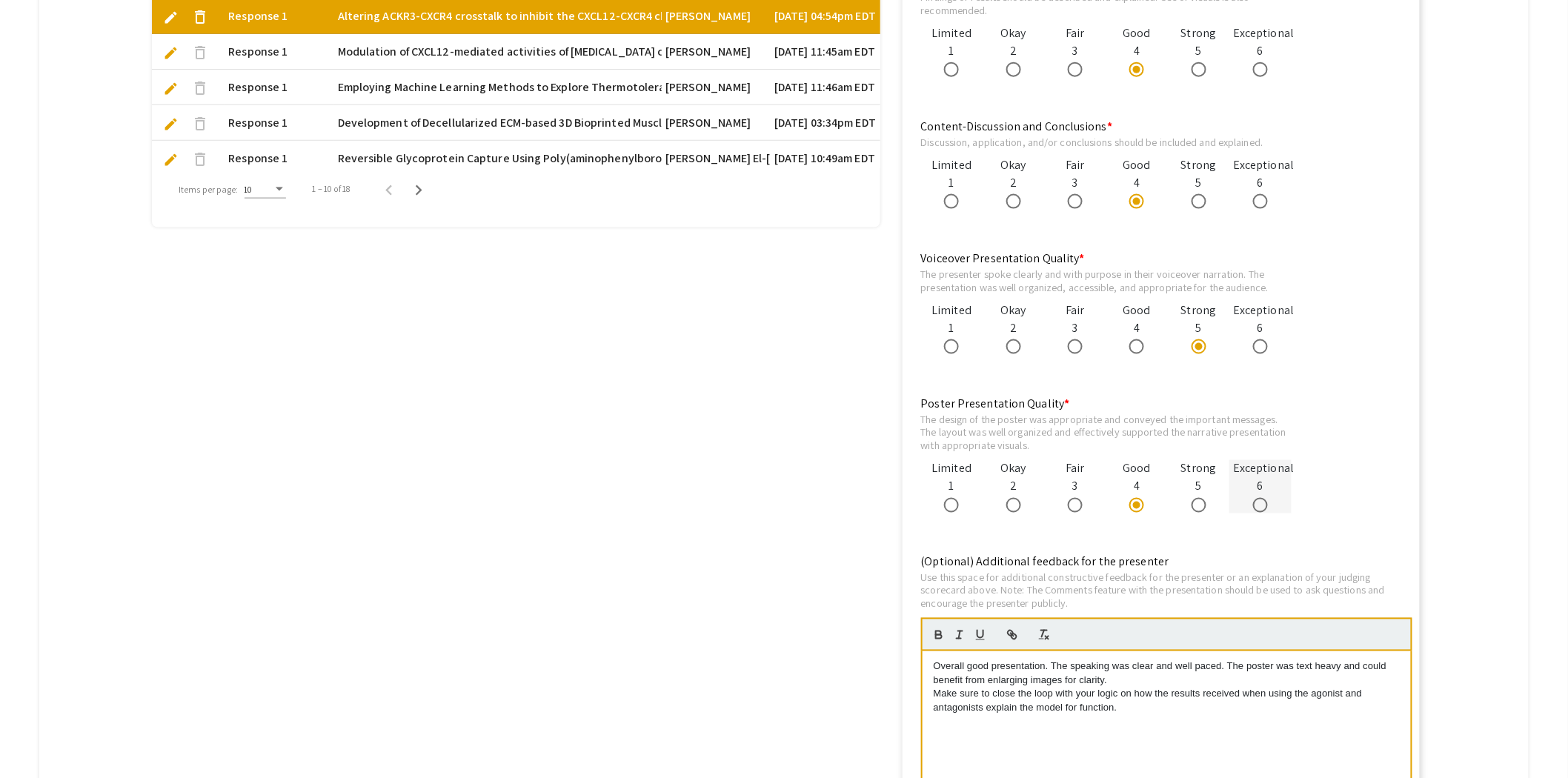
click at [1257, 500] on div at bounding box center [1260, 504] width 61 height 18
click at [1273, 504] on label at bounding box center [1263, 505] width 21 height 15
click at [1268, 504] on input "radio" at bounding box center [1260, 505] width 15 height 15
radio input "true"
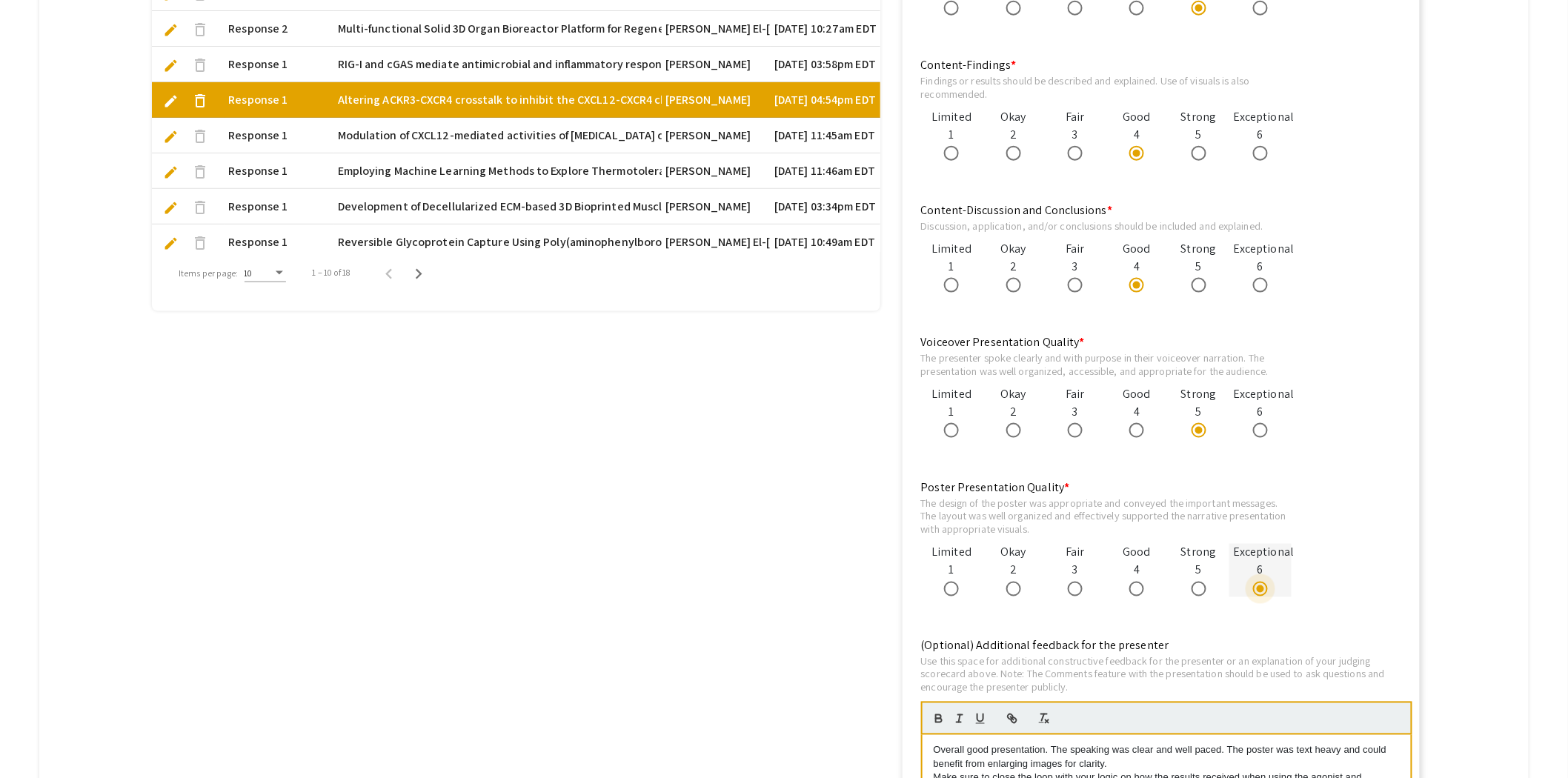
scroll to position [658, 0]
click at [1212, 586] on label at bounding box center [1202, 588] width 21 height 15
click at [1206, 586] on input "radio" at bounding box center [1199, 588] width 15 height 15
radio input "true"
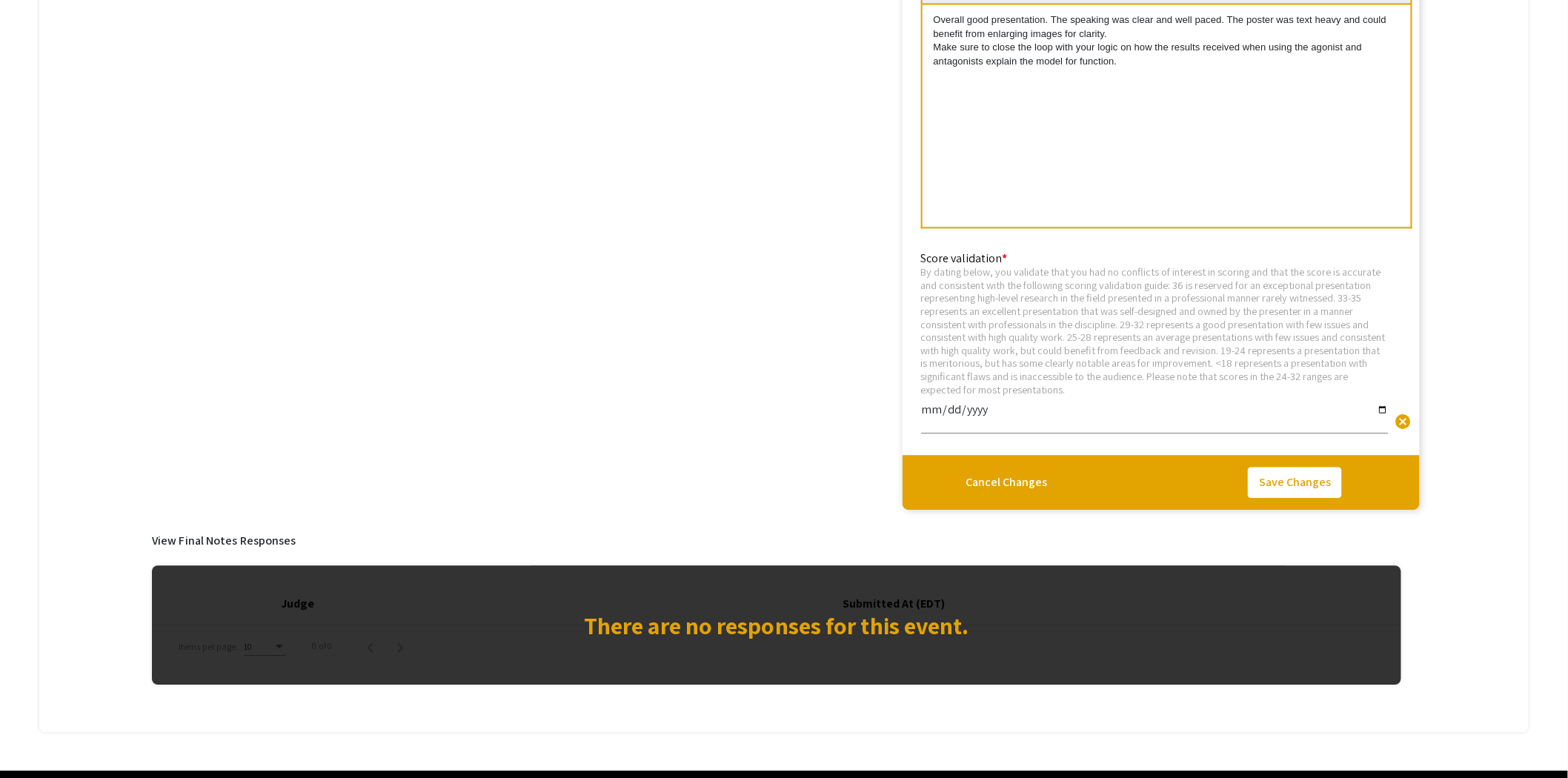
scroll to position [1437, 0]
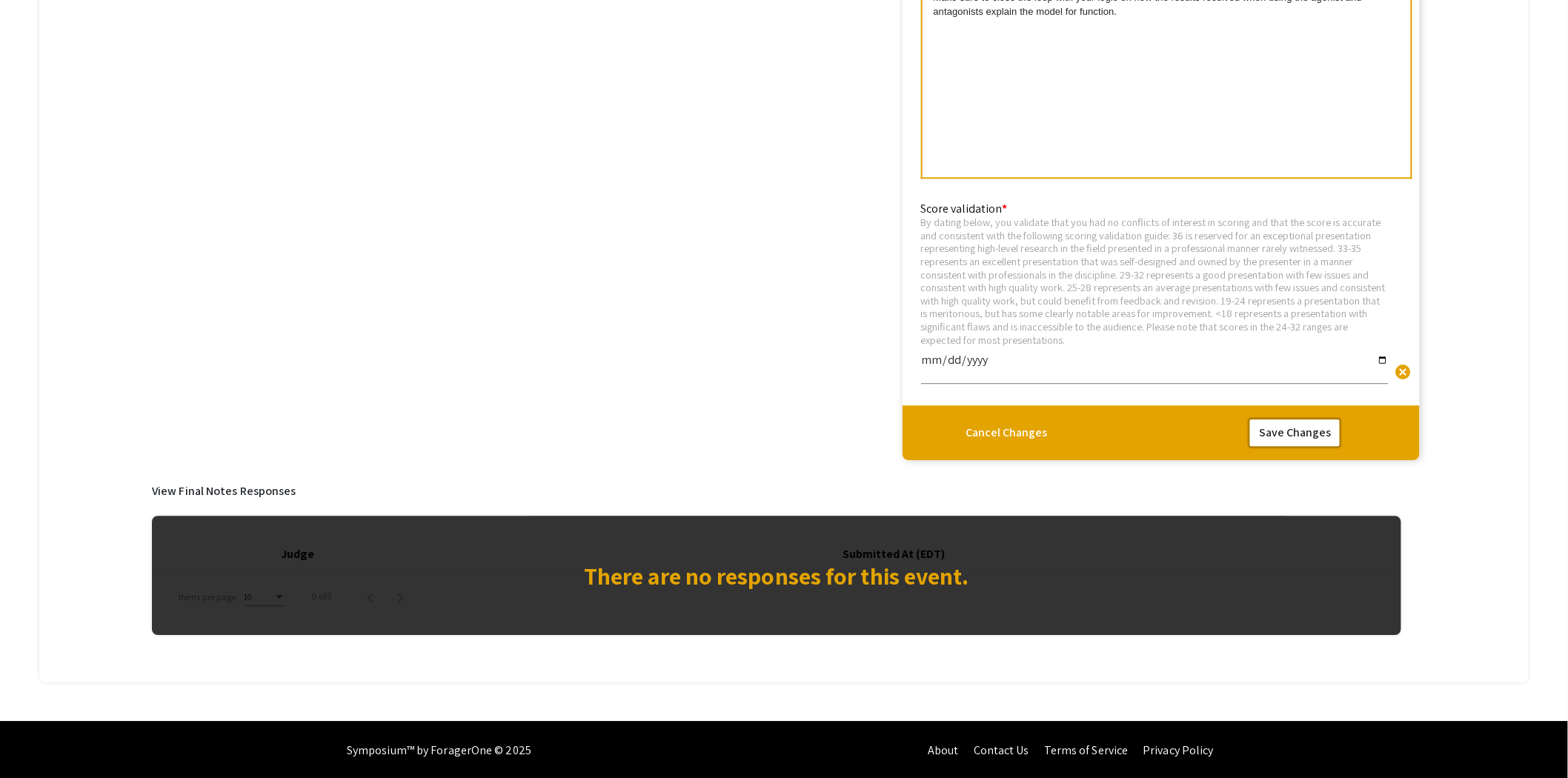
click at [1298, 434] on button "Save Changes" at bounding box center [1296, 432] width 94 height 31
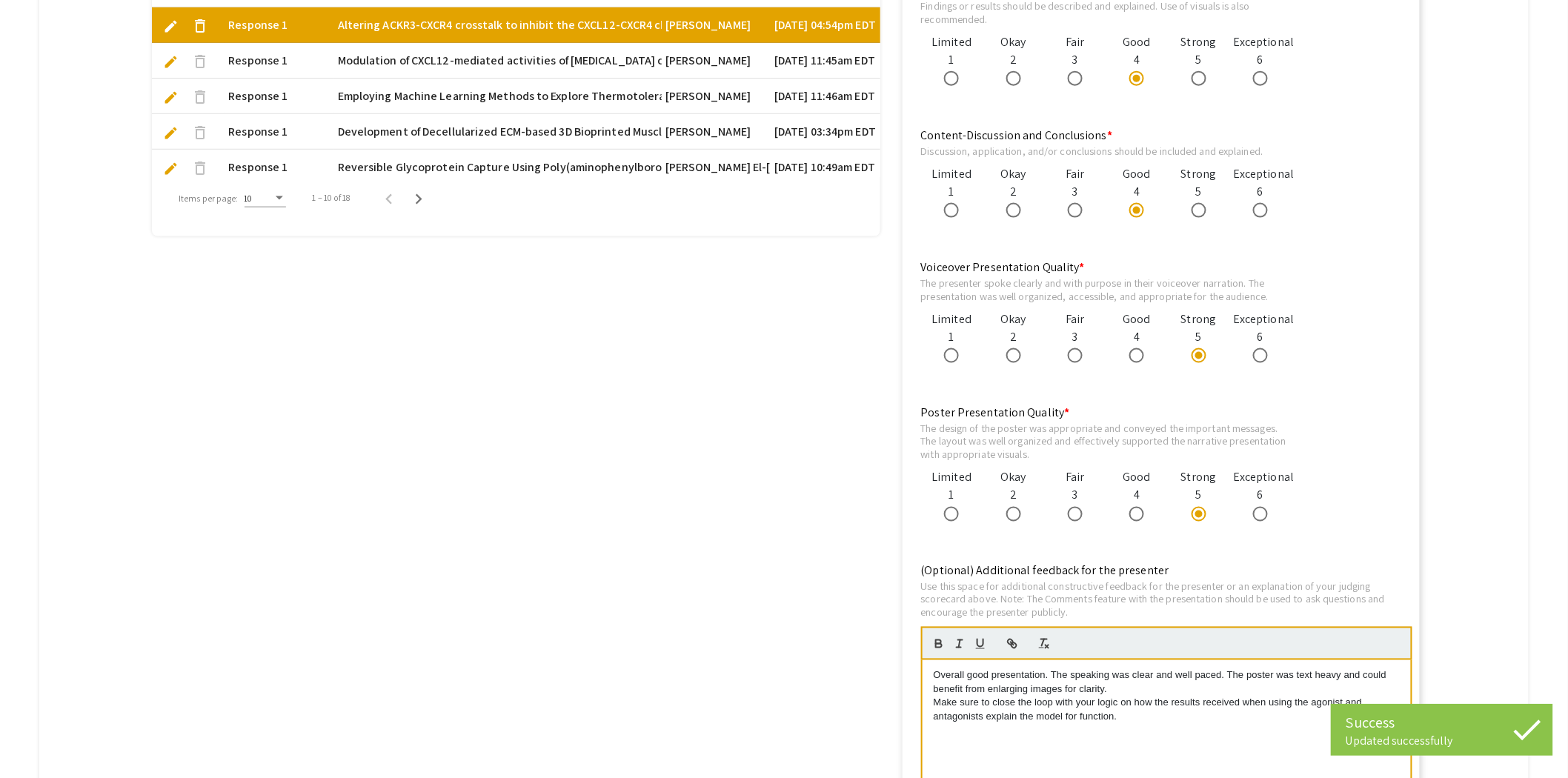
scroll to position [531, 0]
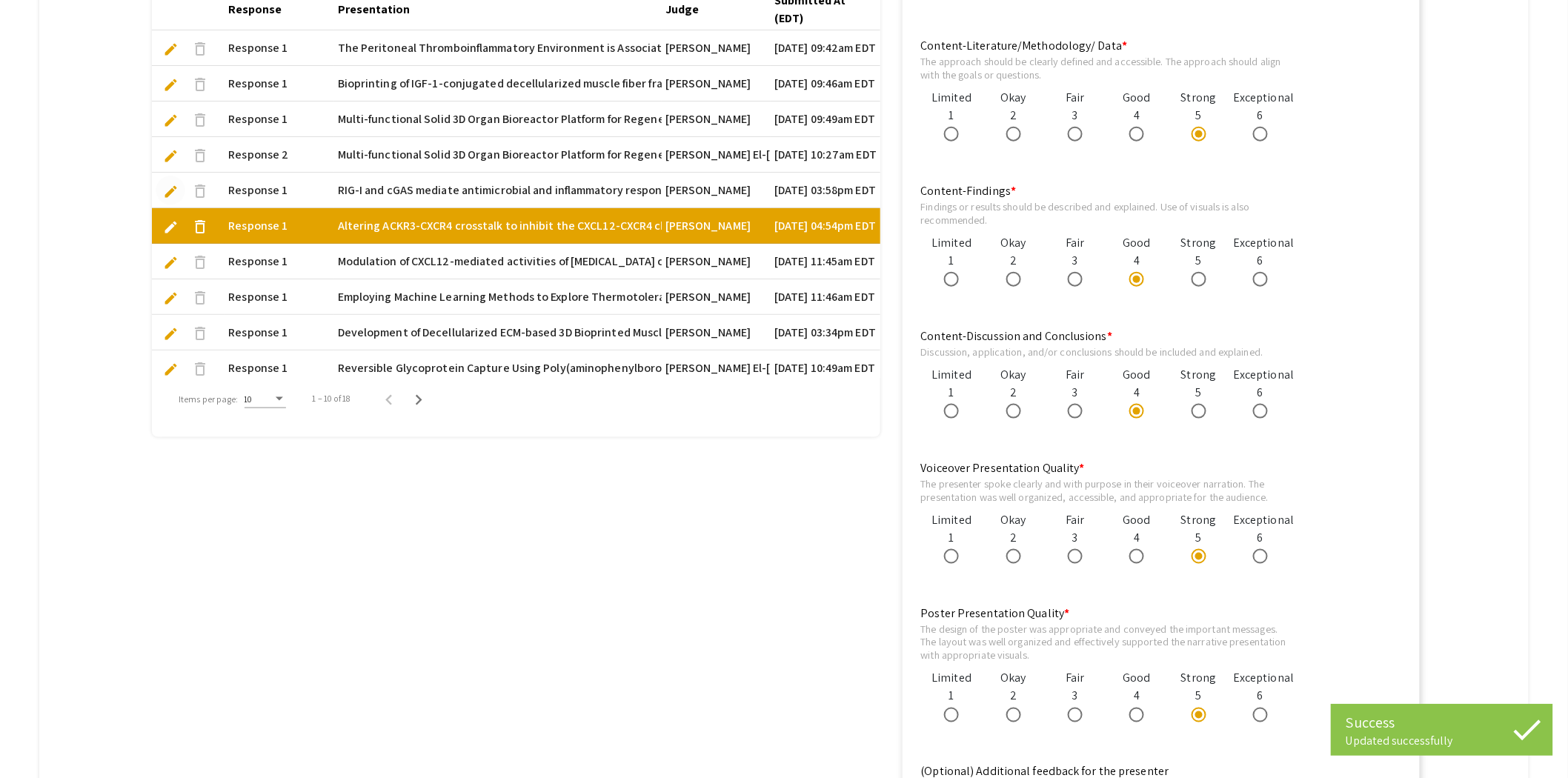
click at [171, 189] on span "edit" at bounding box center [171, 192] width 16 height 16
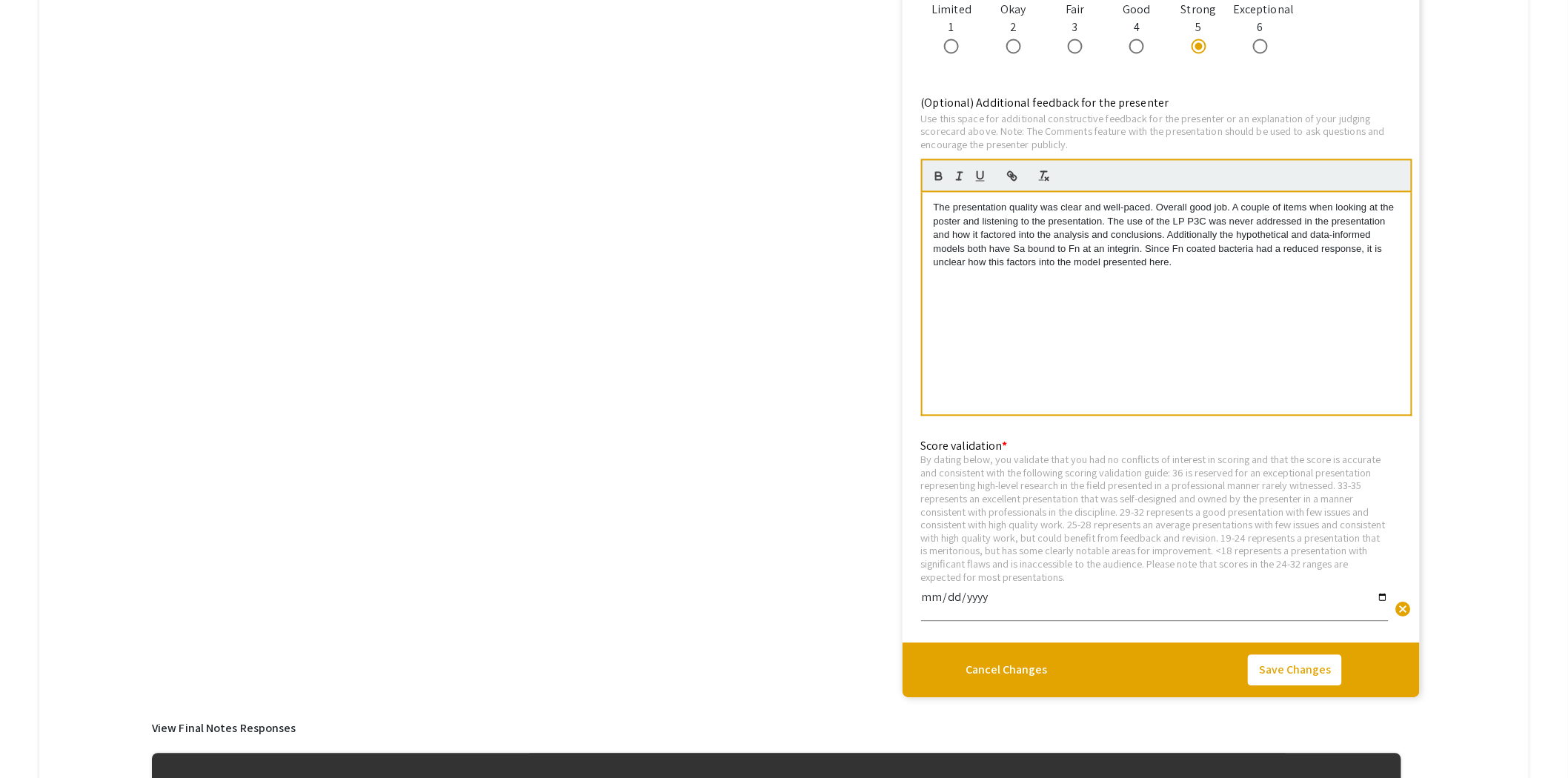
scroll to position [1272, 0]
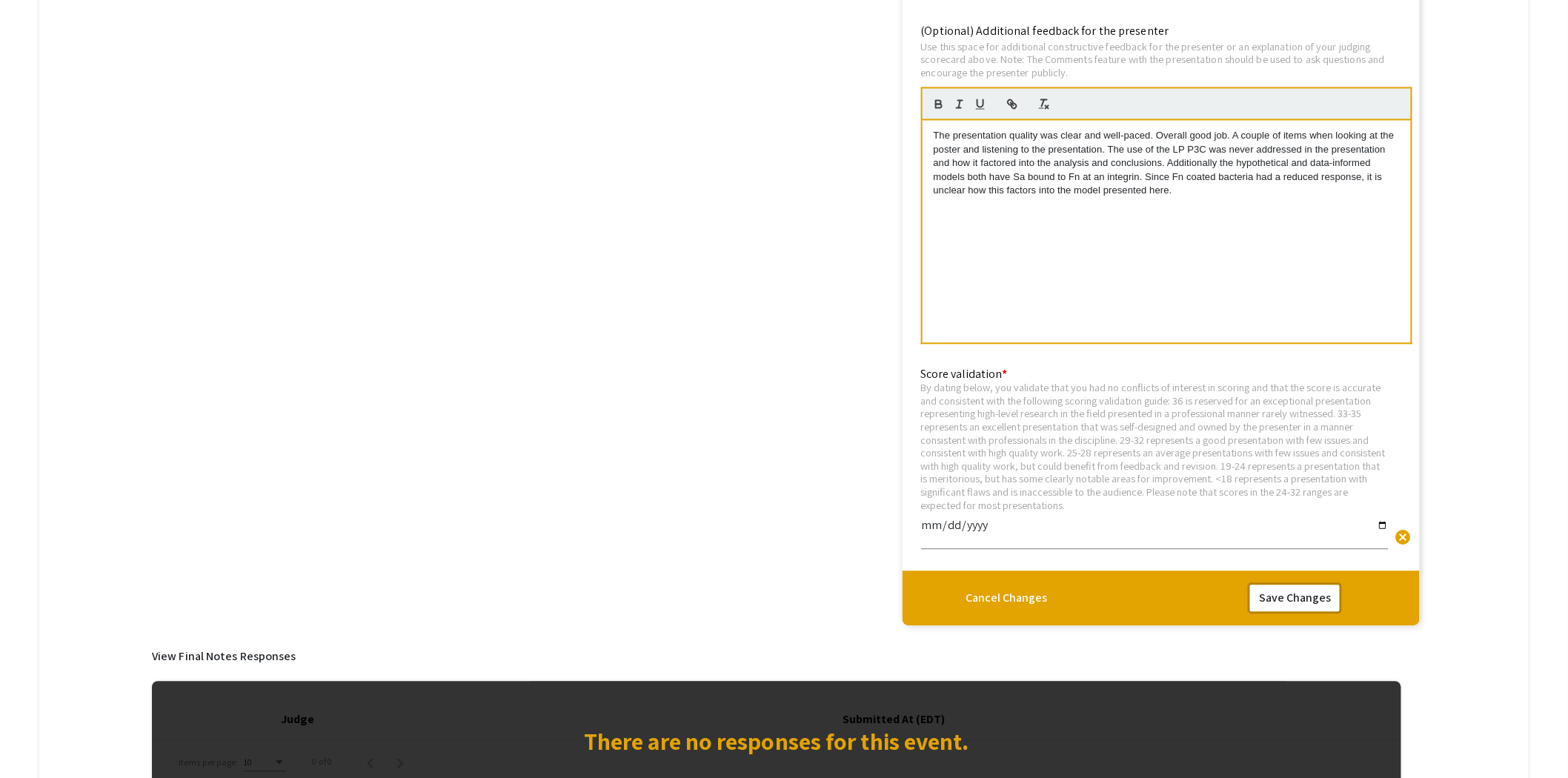
click at [1313, 601] on button "Save Changes" at bounding box center [1296, 598] width 94 height 31
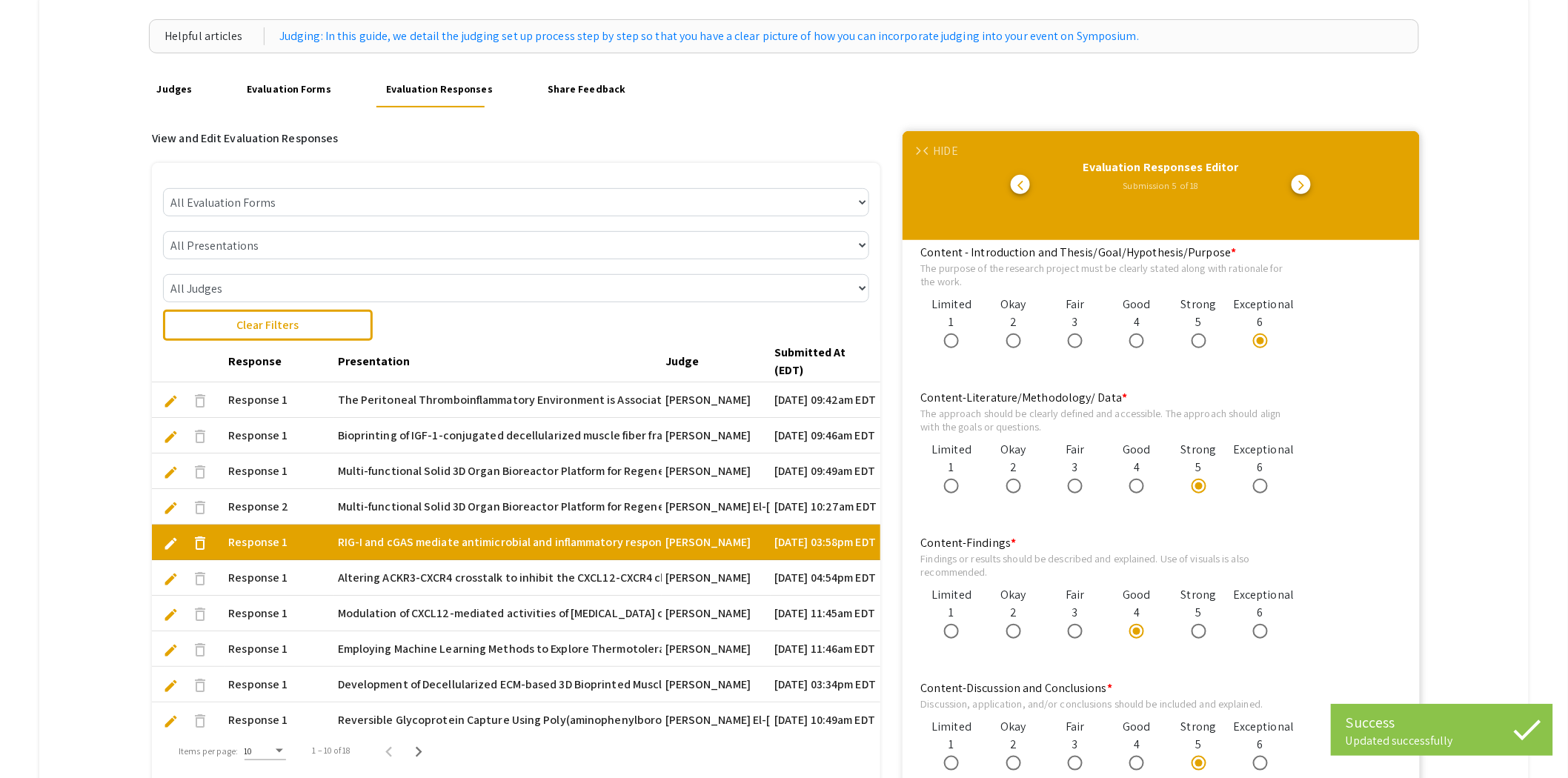
scroll to position [0, 0]
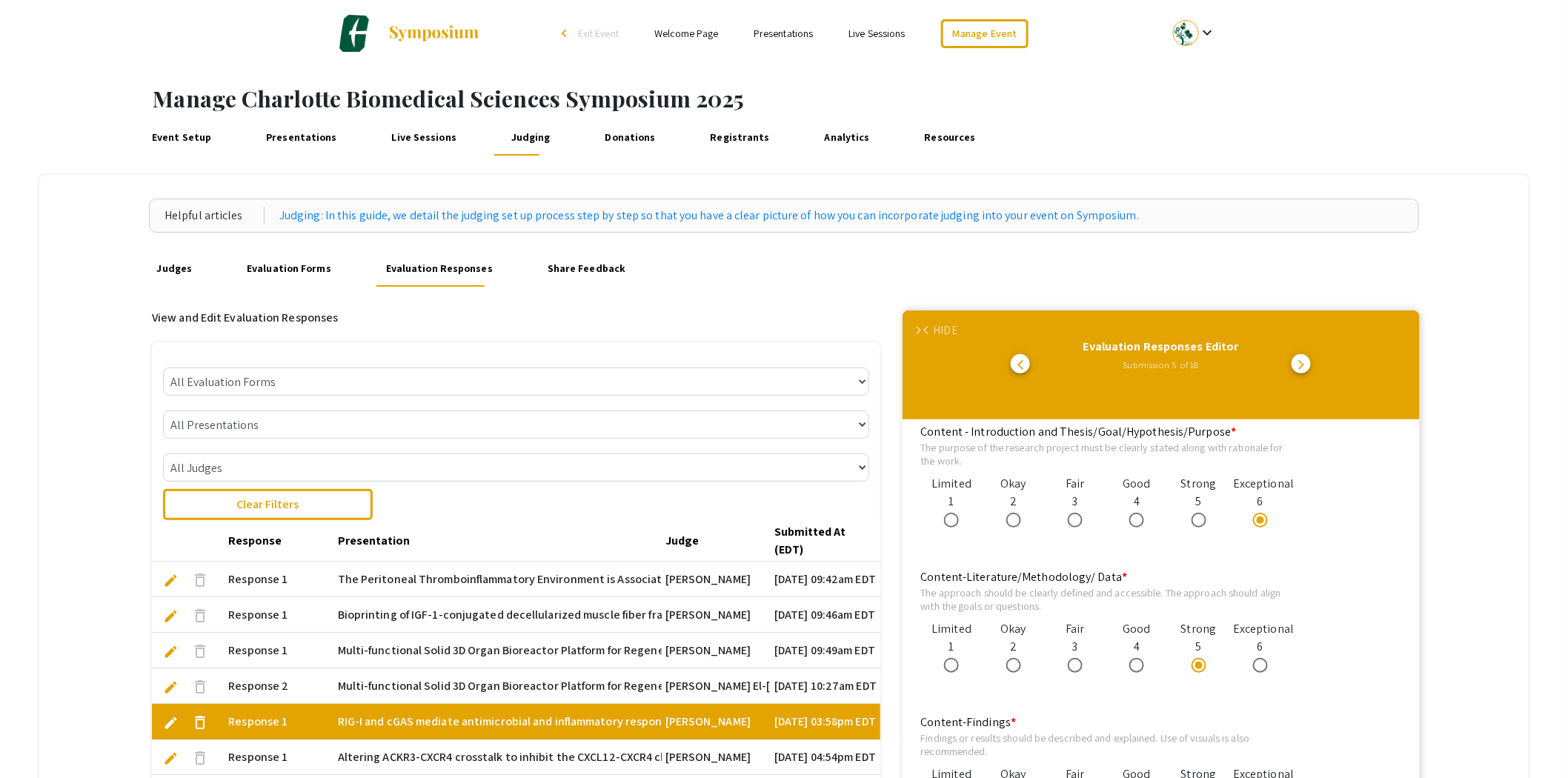
click at [951, 330] on div "HIDE" at bounding box center [946, 331] width 25 height 18
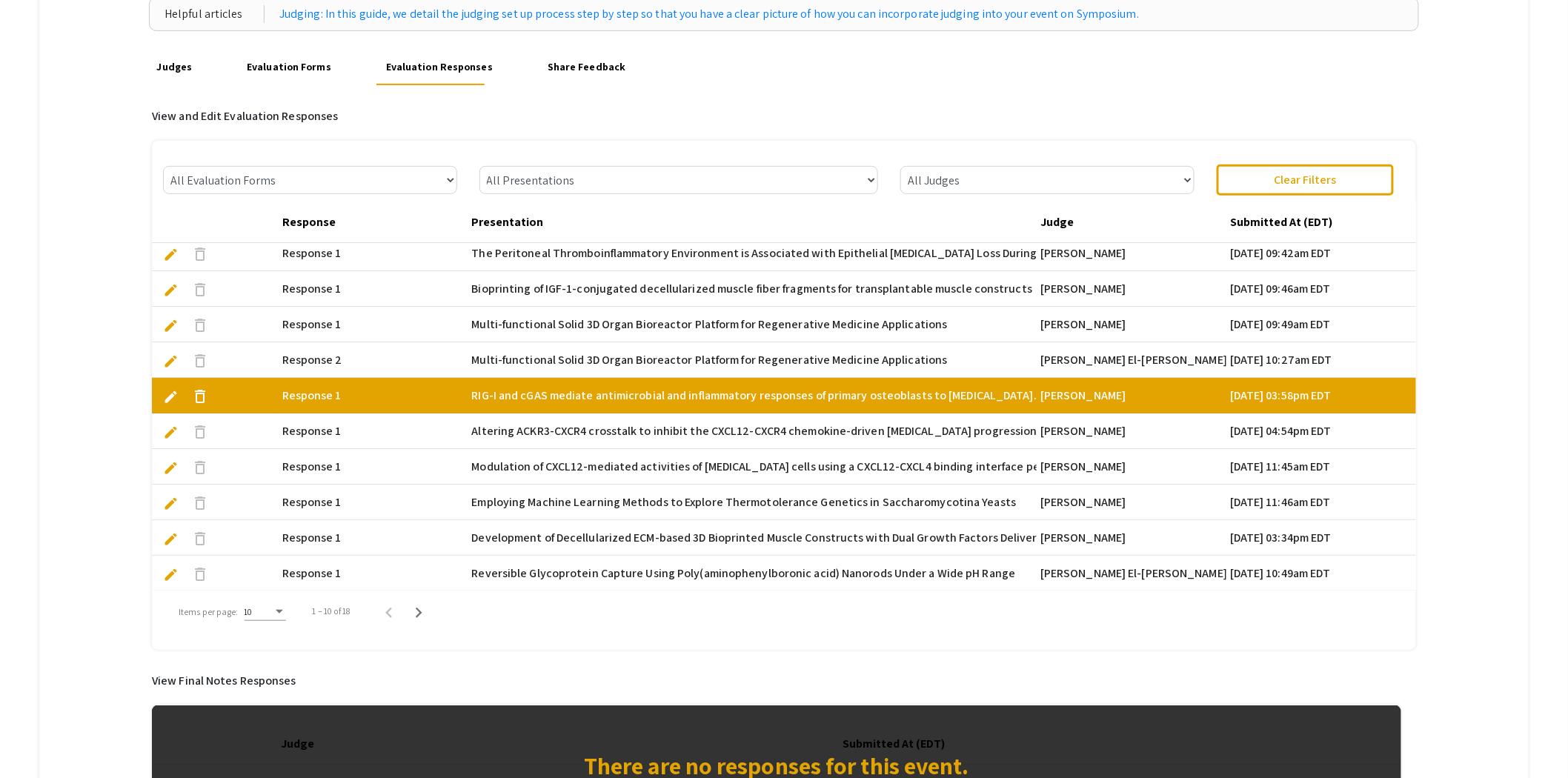
scroll to position [228, 0]
